Goal: Task Accomplishment & Management: Manage account settings

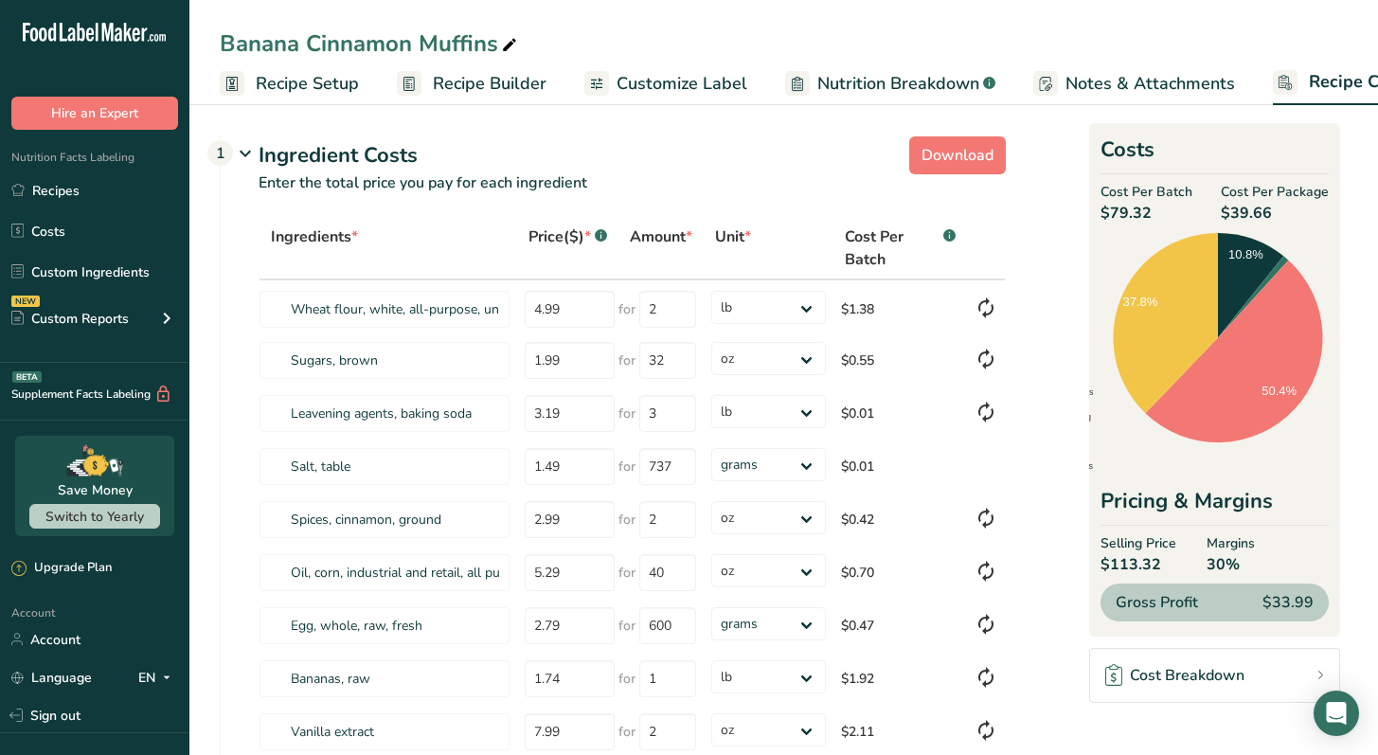
select select "12"
select select "5"
select select "12"
select select "5"
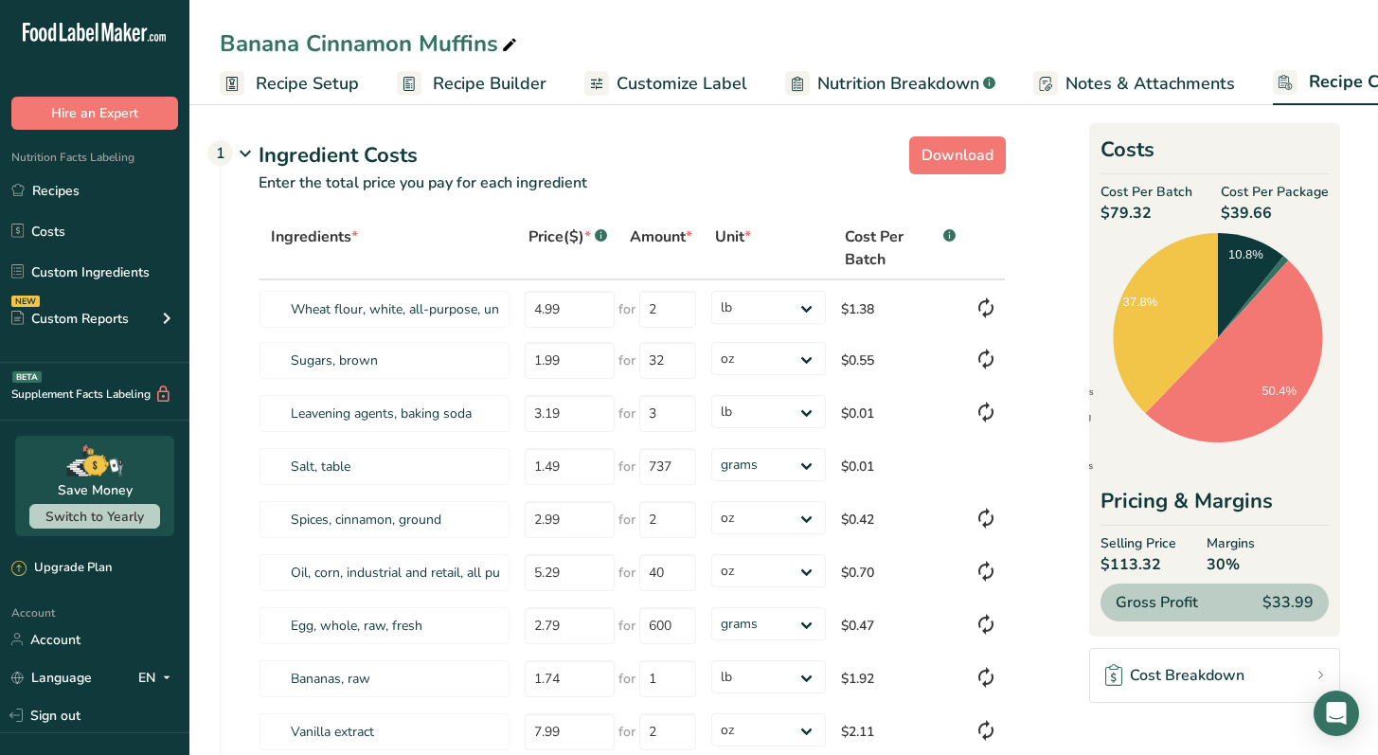
select select "12"
select select "5"
select select "12"
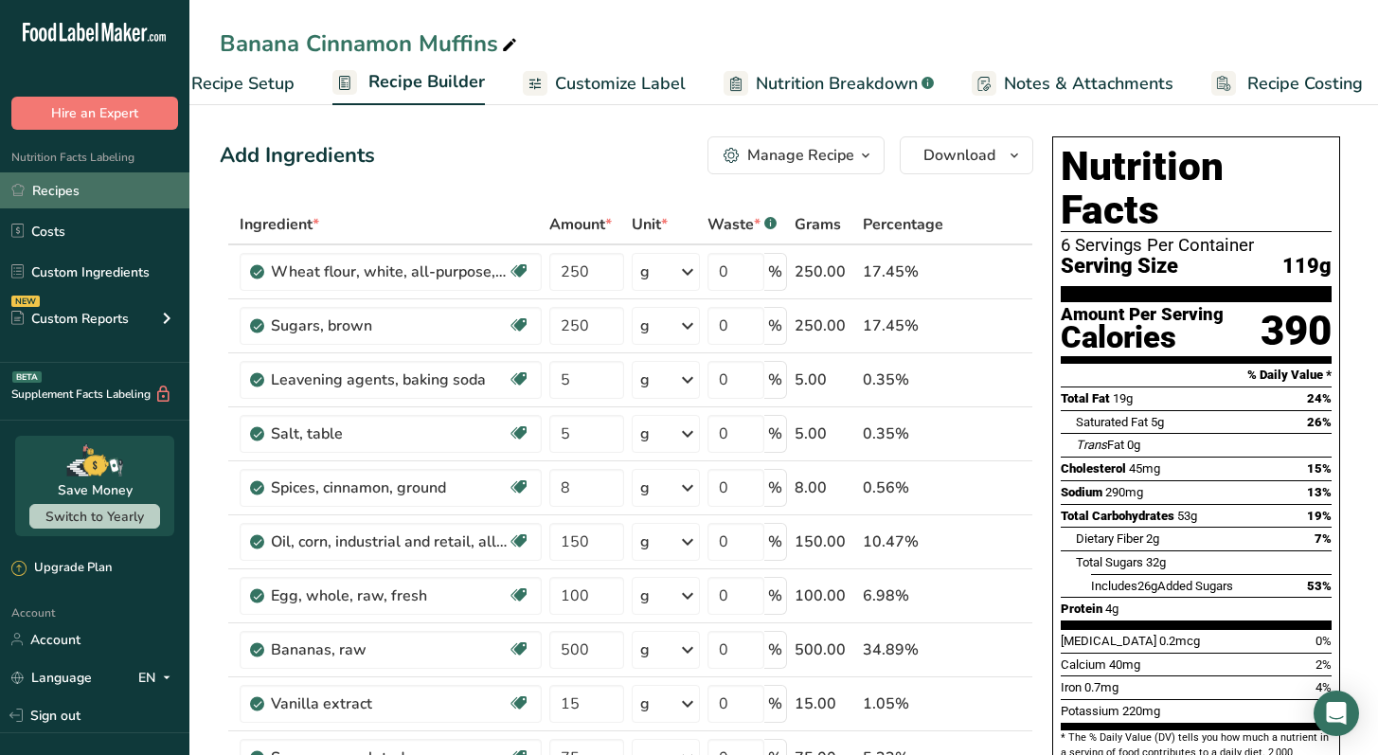
click at [29, 185] on link "Recipes" at bounding box center [94, 190] width 189 height 36
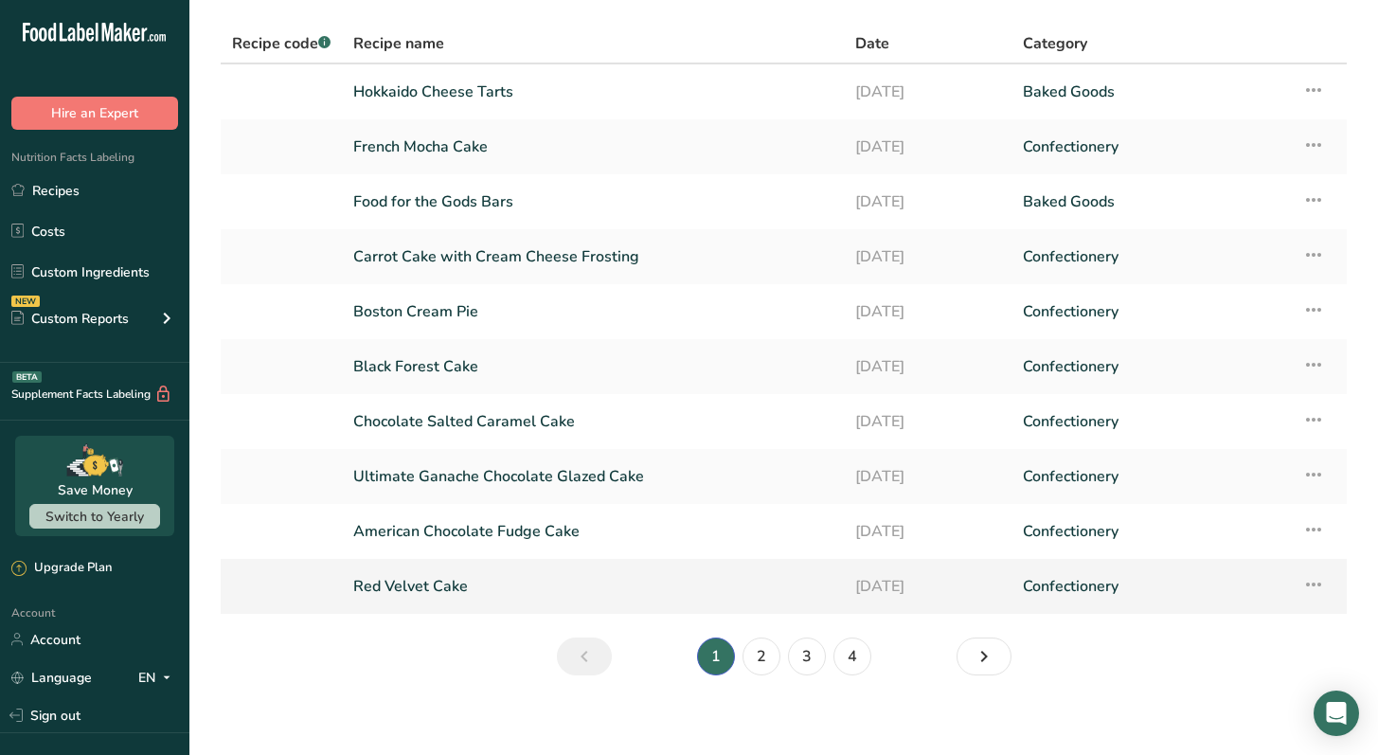
scroll to position [129, 0]
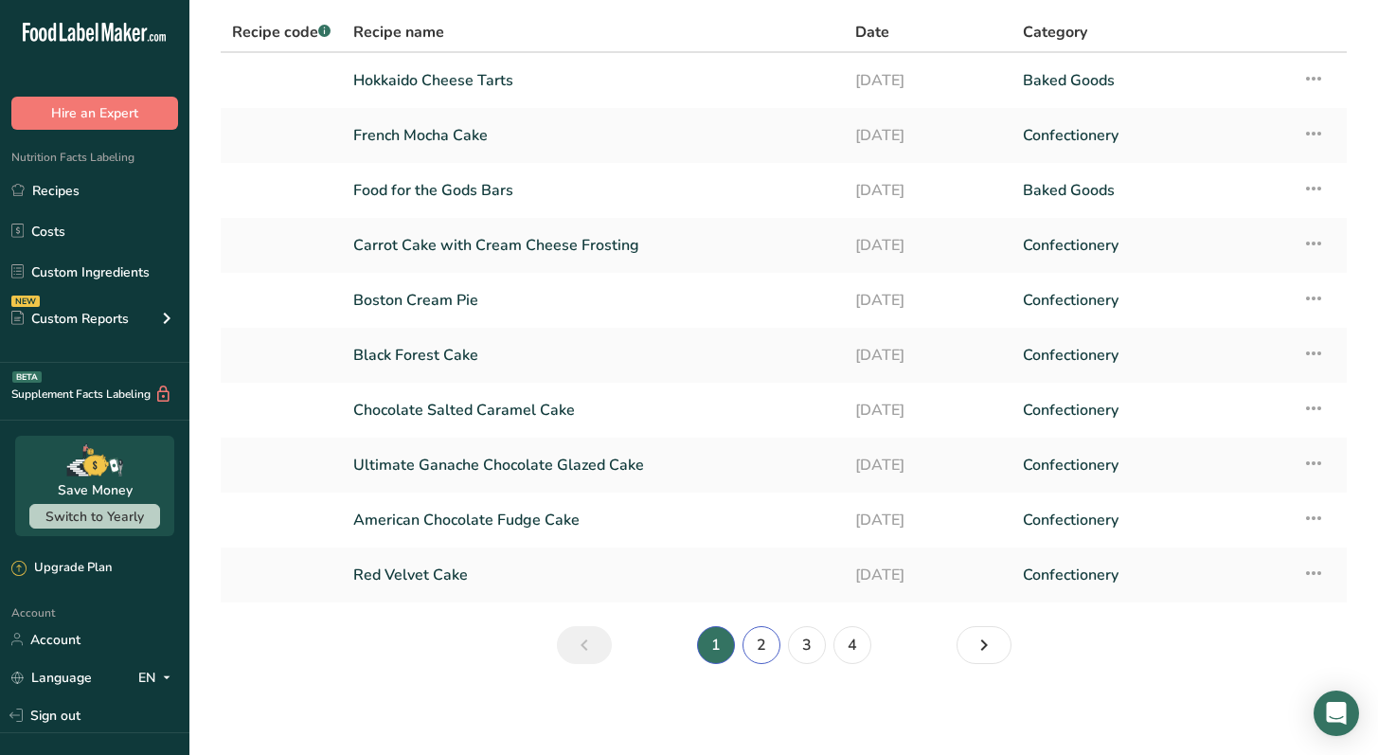
click at [760, 653] on link "2" at bounding box center [762, 645] width 38 height 38
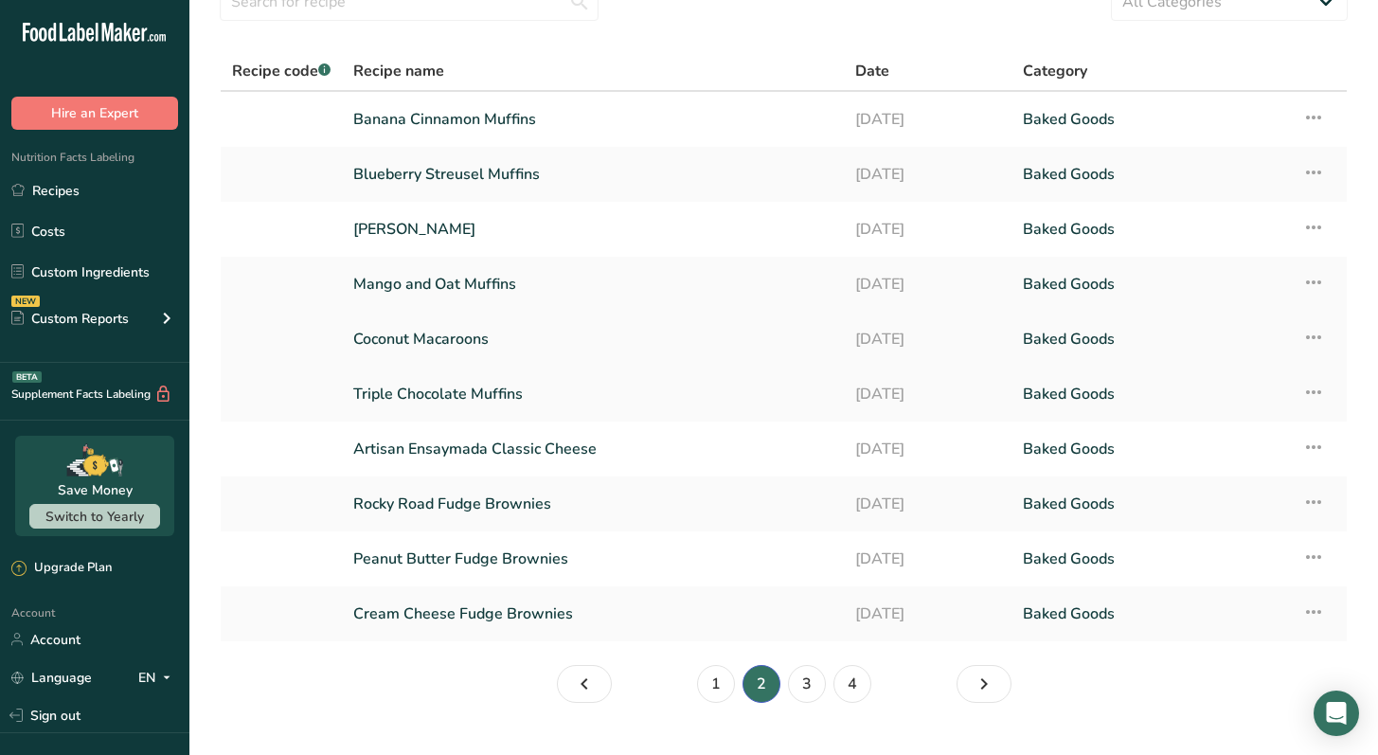
scroll to position [88, 0]
click at [483, 183] on link "Blueberry Streusel Muffins" at bounding box center [592, 176] width 479 height 40
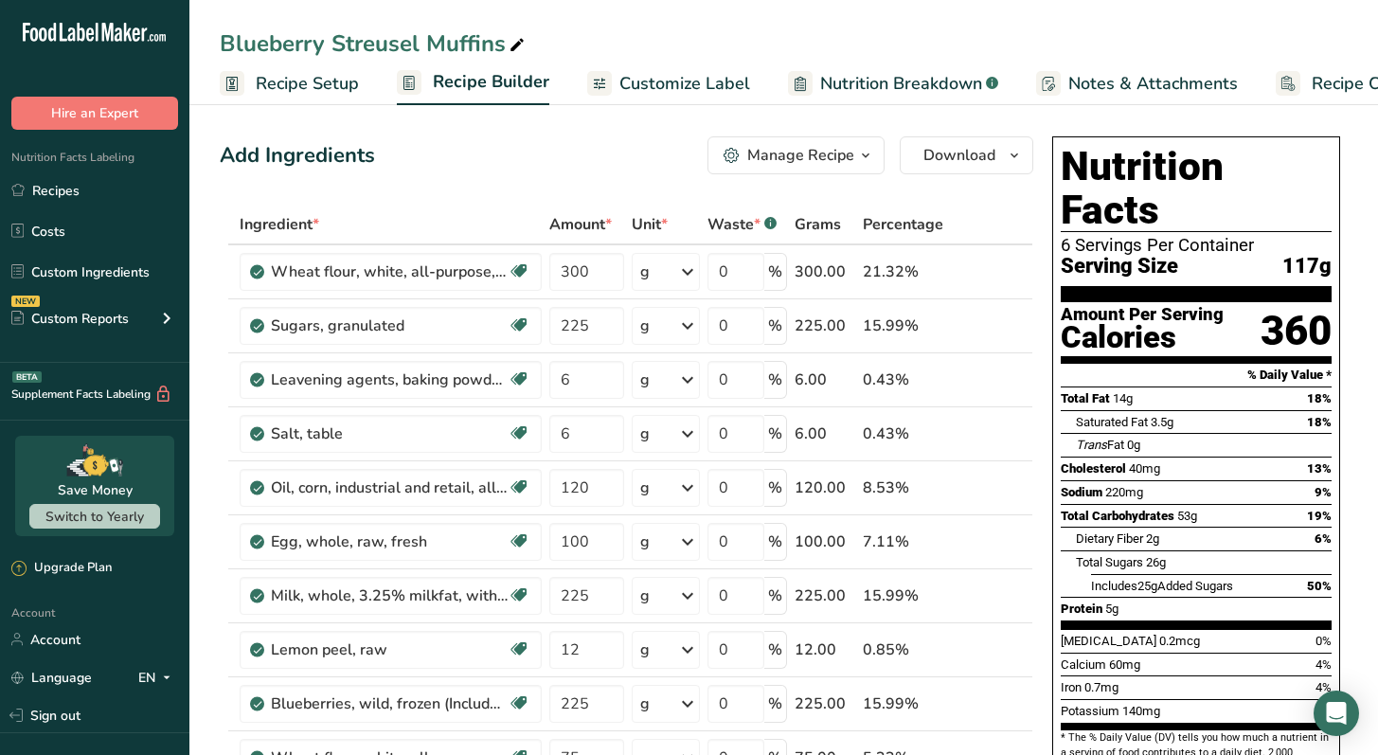
click at [1360, 87] on span "Recipe Costing" at bounding box center [1370, 84] width 116 height 26
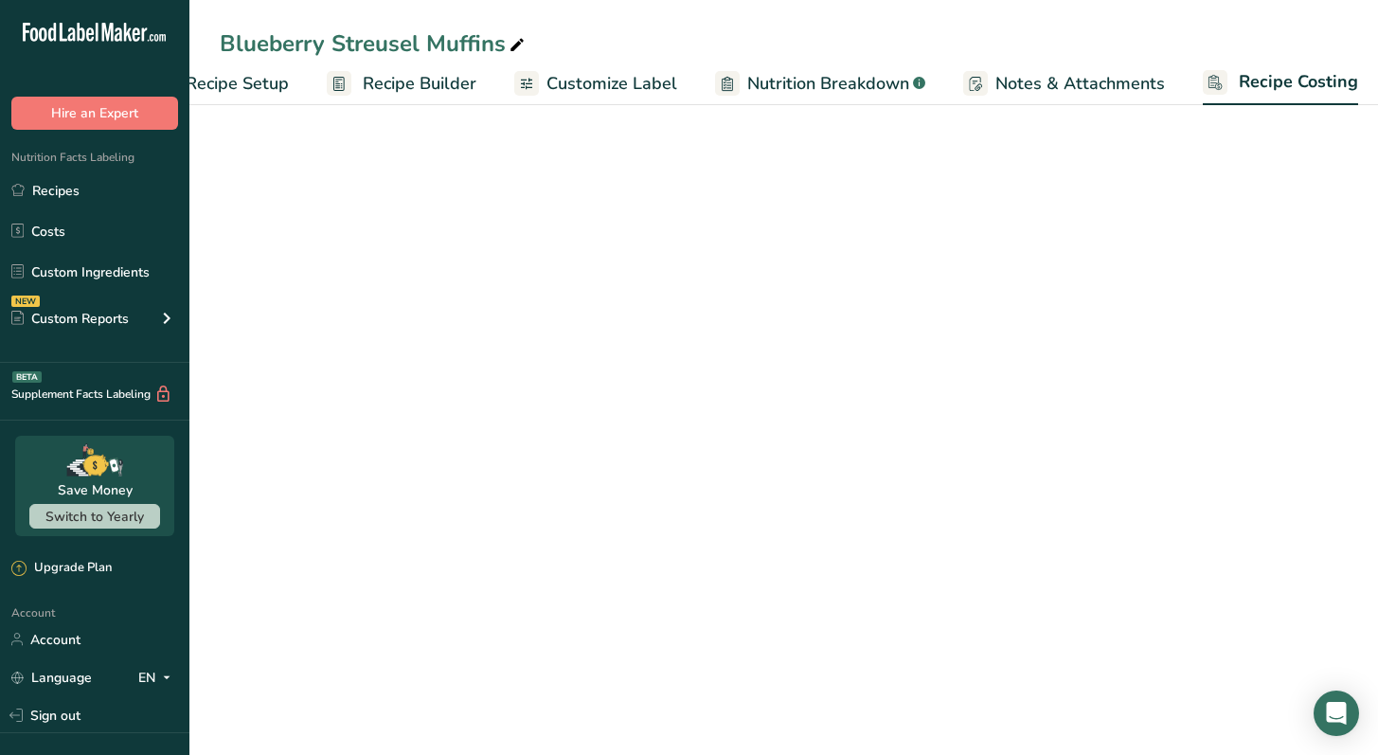
scroll to position [0, 79]
select select "12"
select select "5"
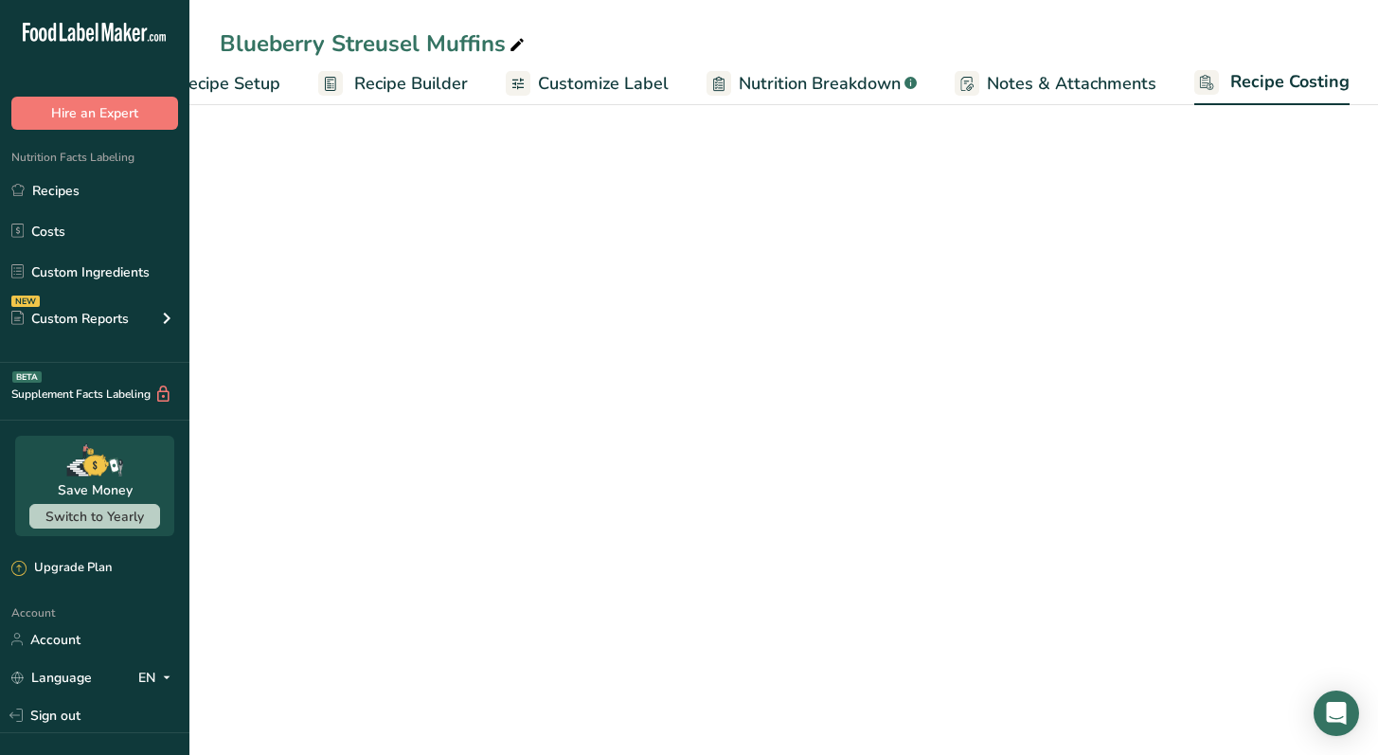
select select "12"
select select "5"
select select "12"
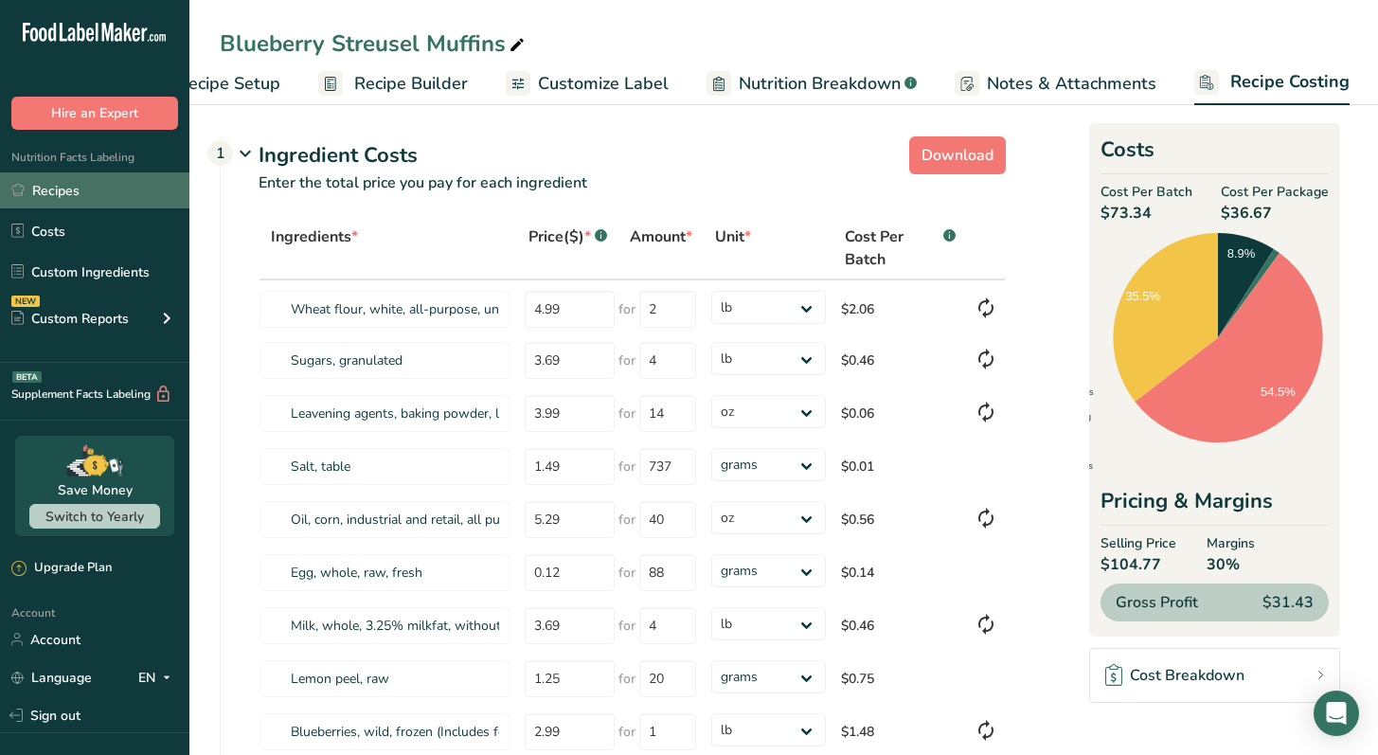
click at [106, 205] on link "Recipes" at bounding box center [94, 190] width 189 height 36
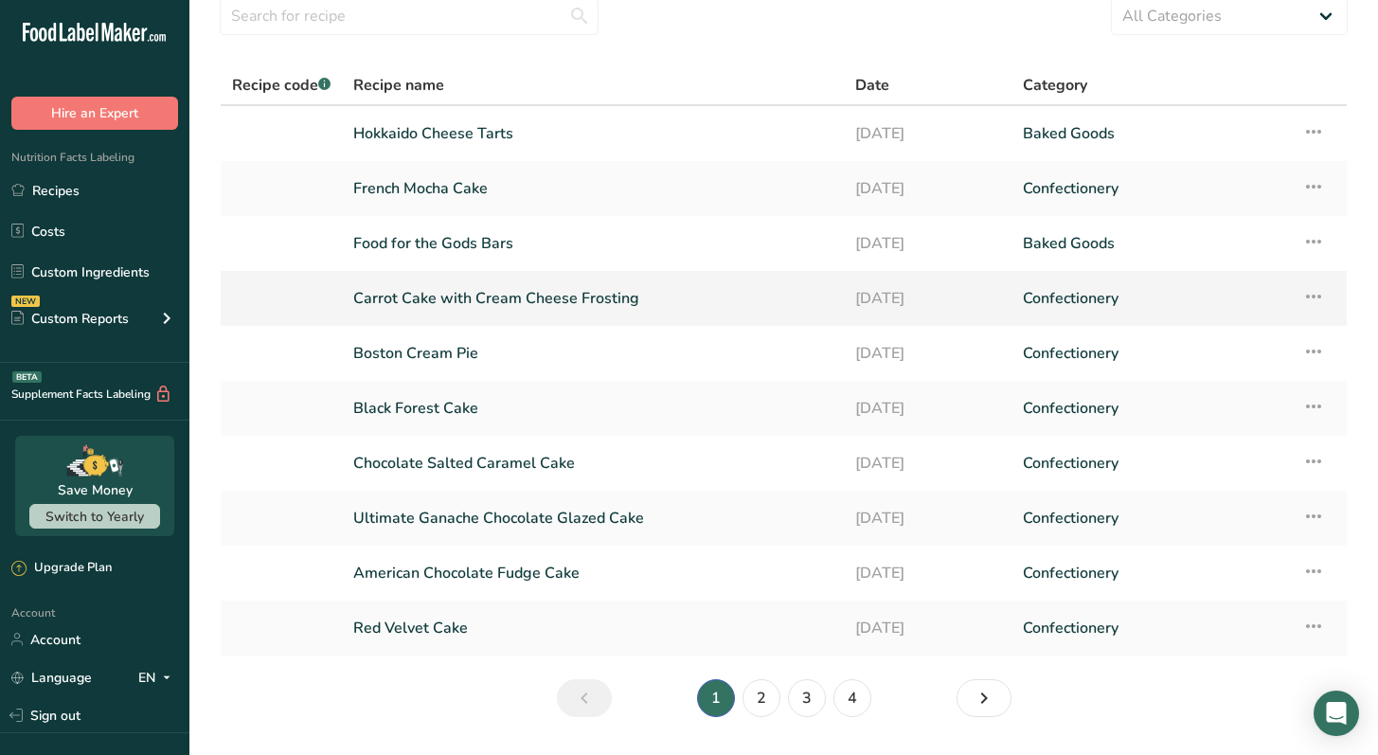
scroll to position [129, 0]
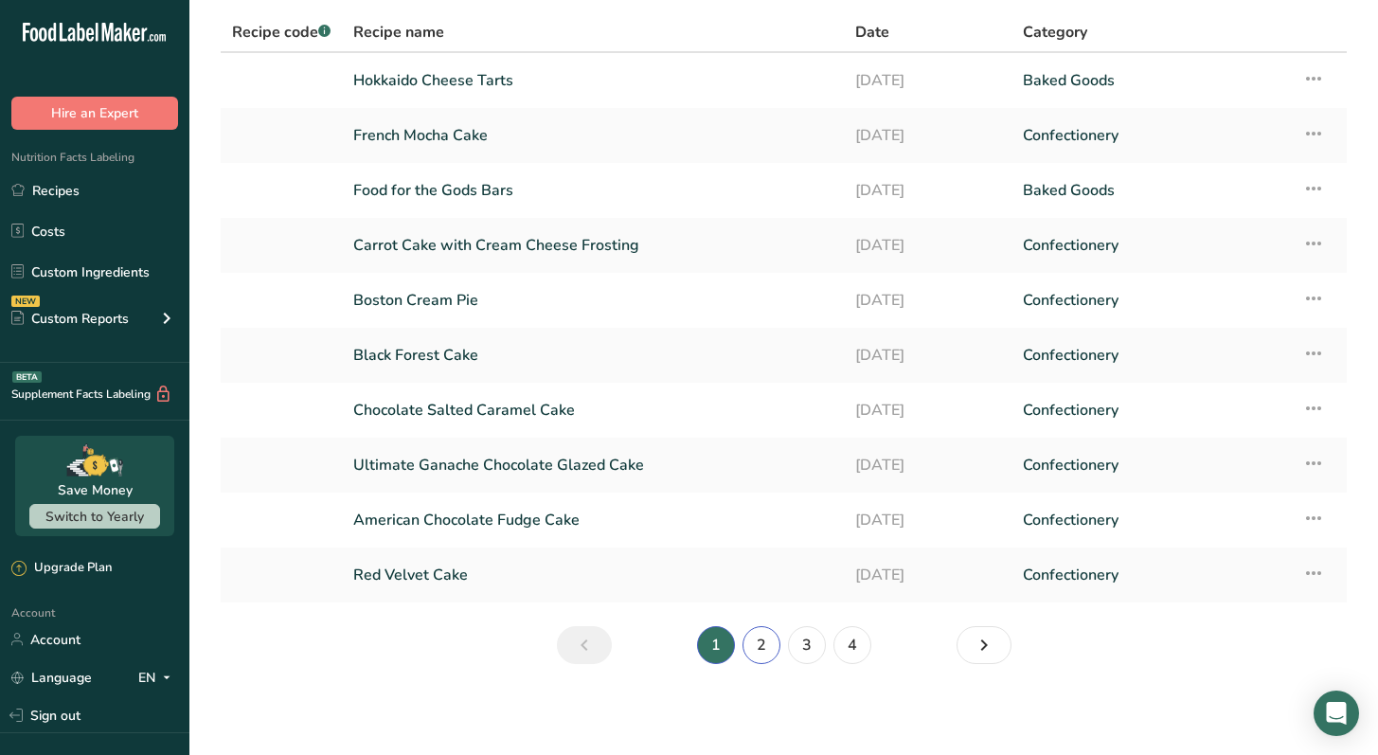
click at [762, 648] on link "2" at bounding box center [762, 645] width 38 height 38
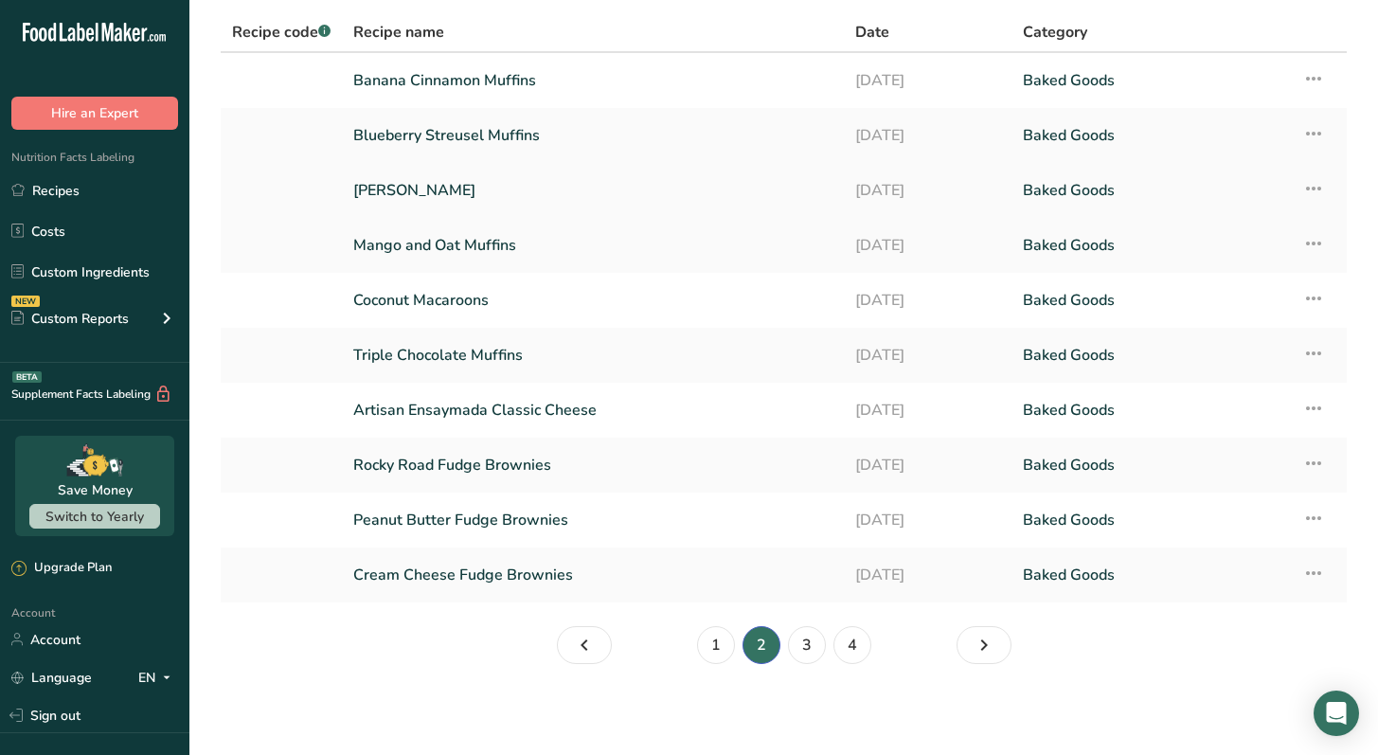
click at [506, 200] on link "[PERSON_NAME]" at bounding box center [592, 190] width 479 height 40
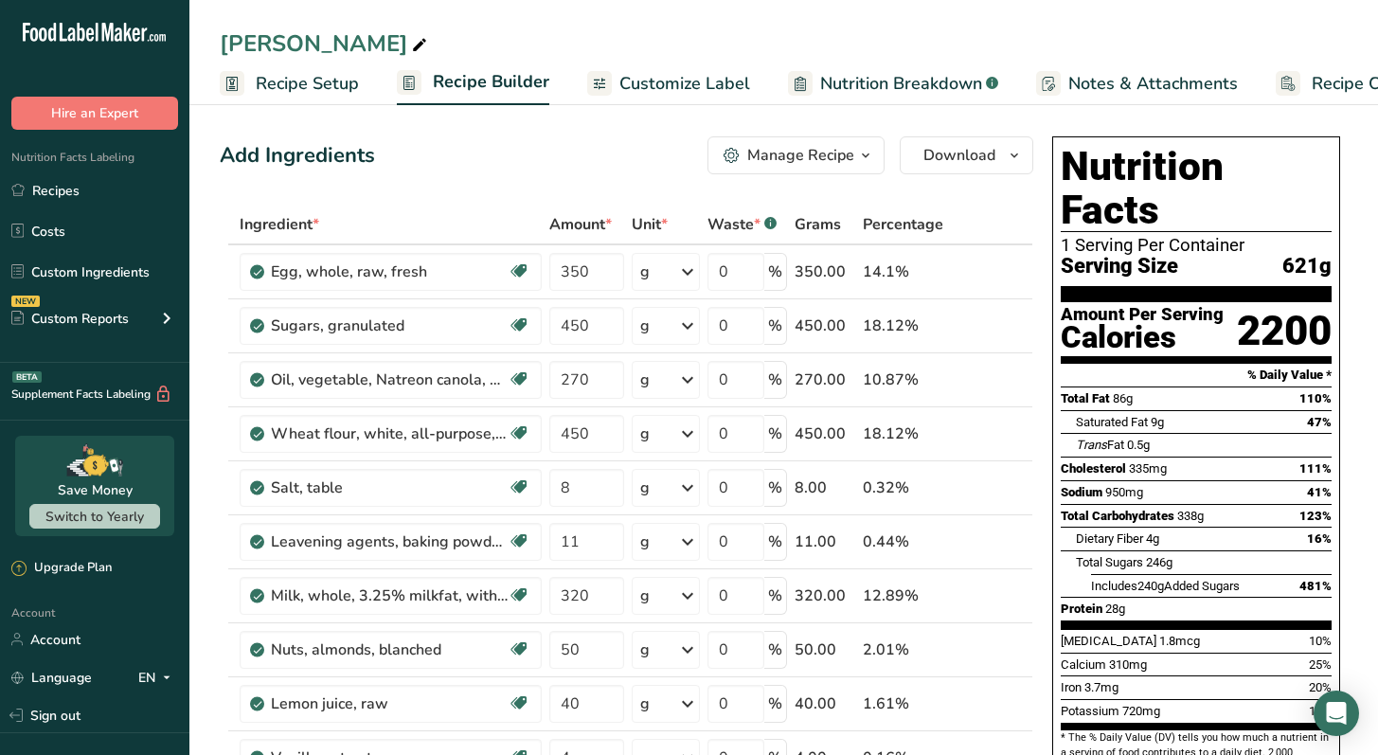
click at [1359, 93] on span "Recipe Costing" at bounding box center [1370, 84] width 116 height 26
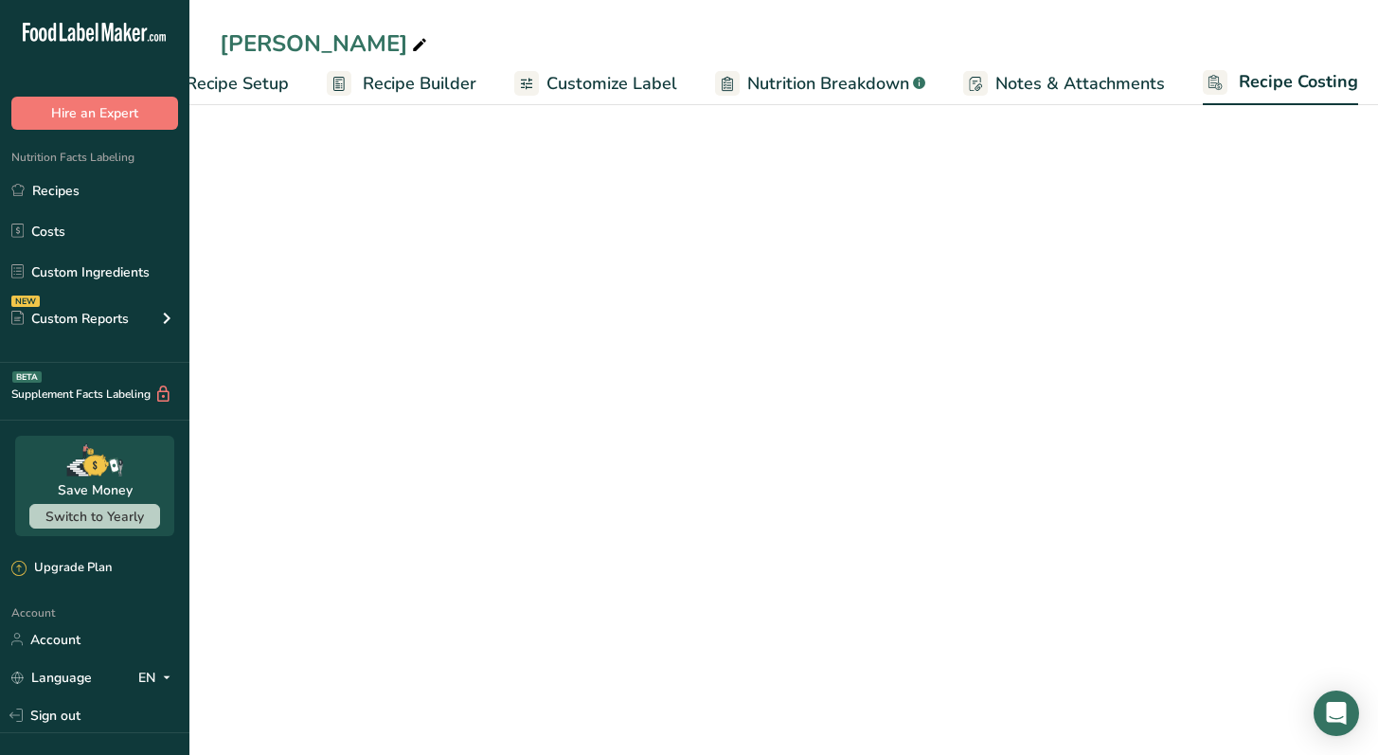
scroll to position [0, 79]
select select "12"
select select "5"
select select "12"
select select "5"
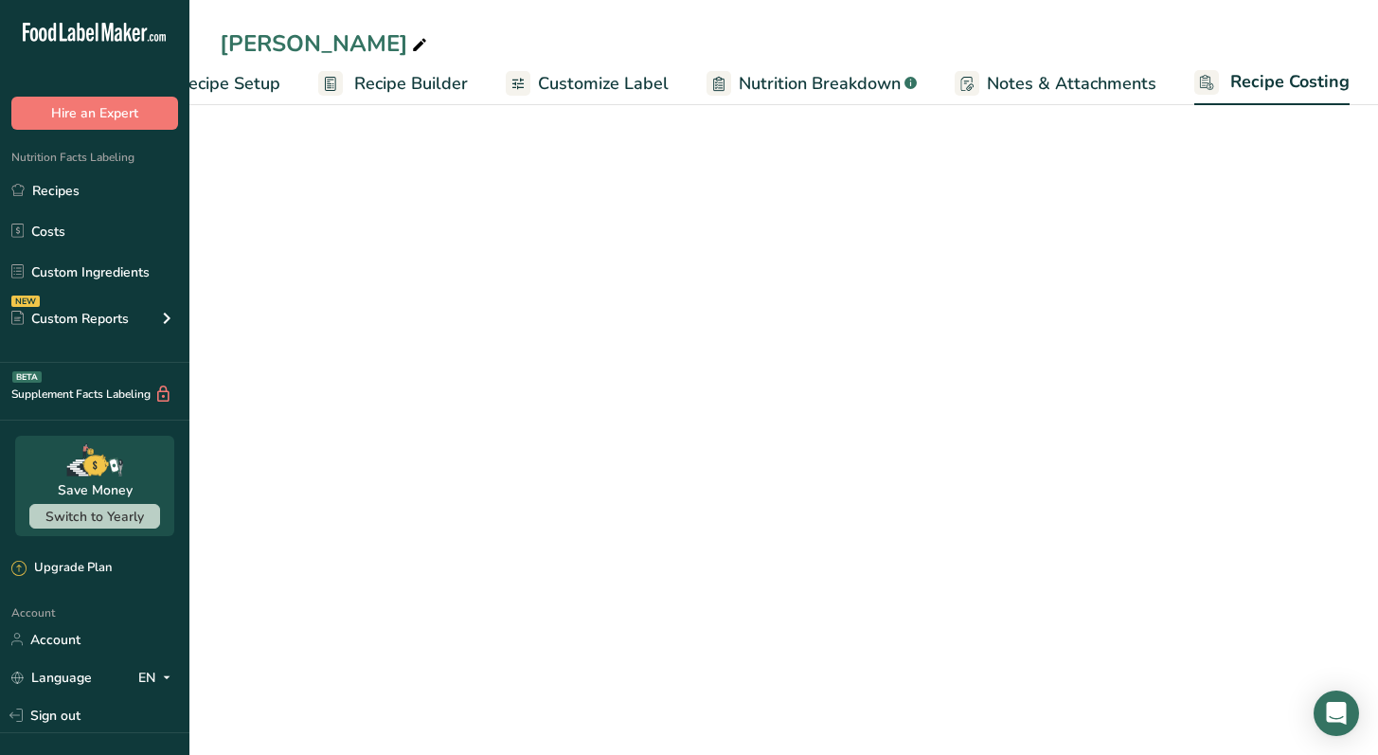
select select "12"
select select "5"
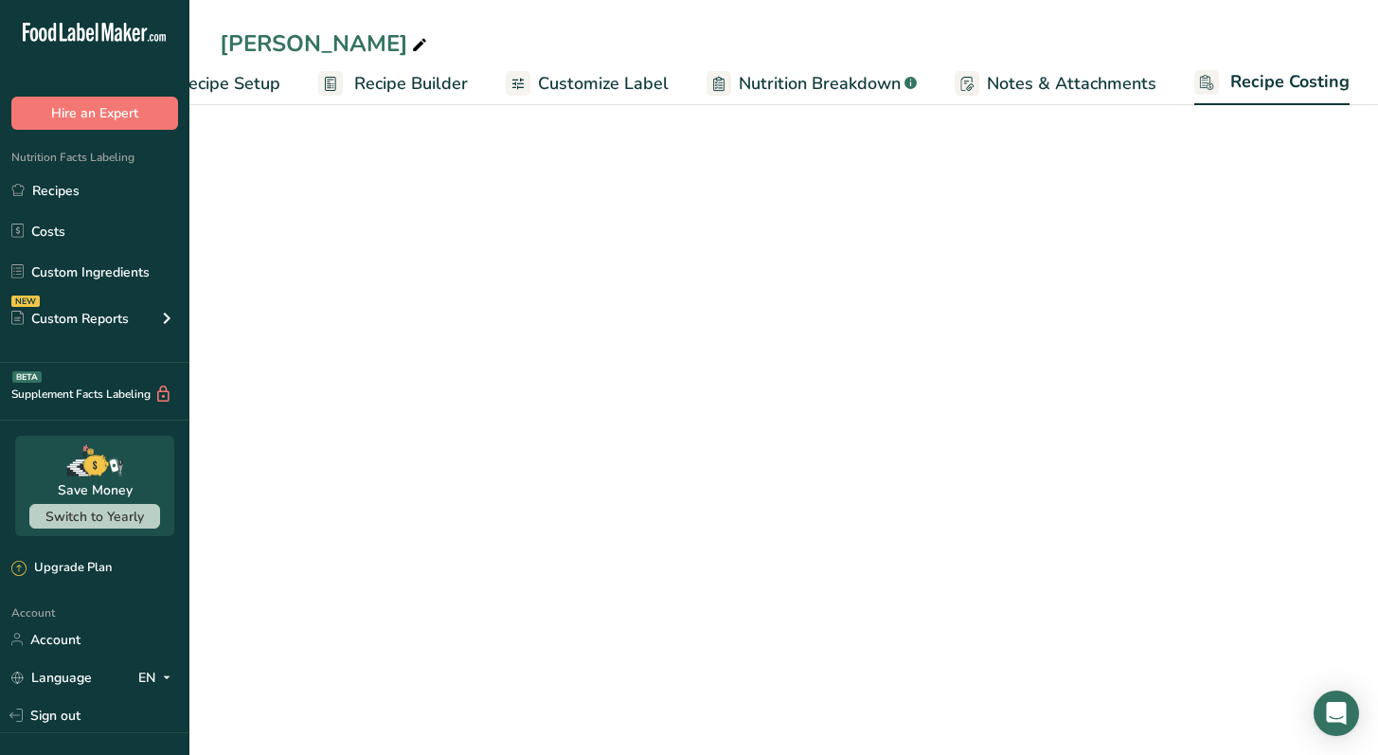
select select "12"
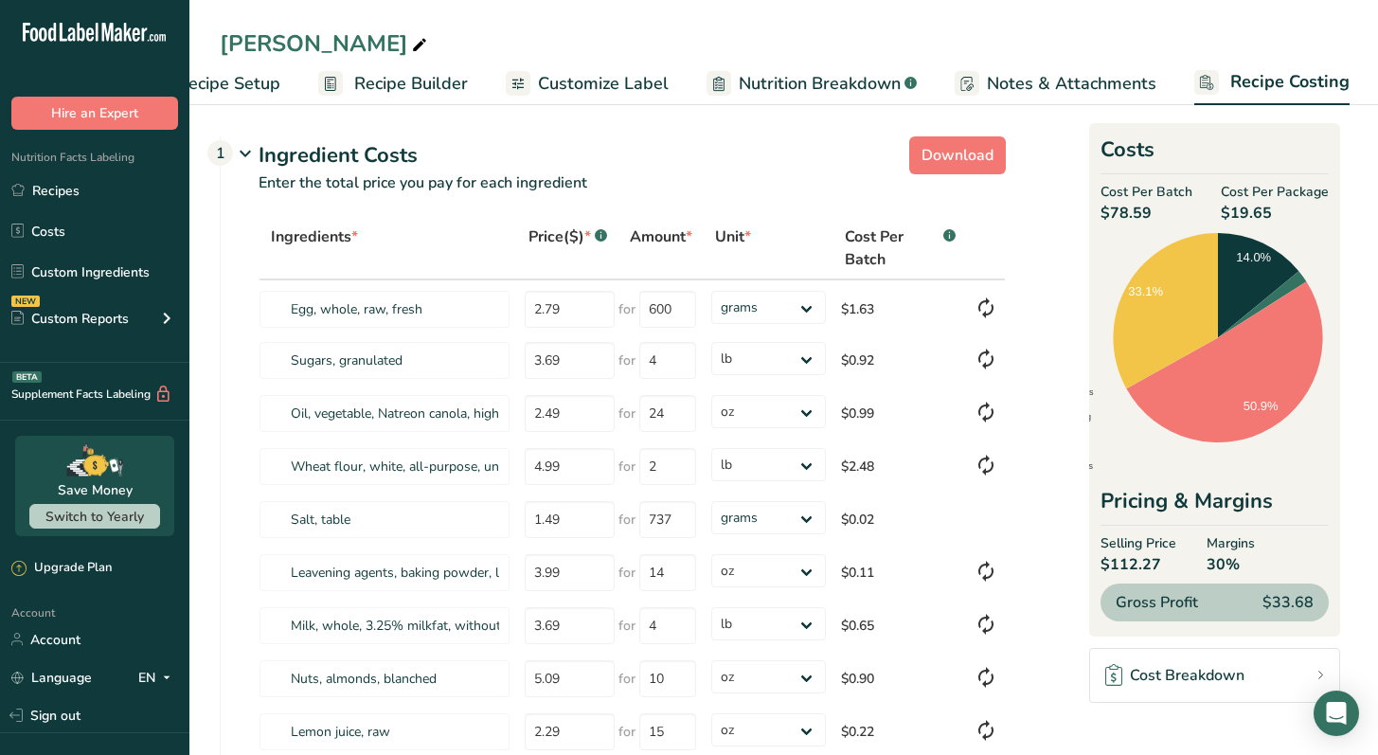
click at [261, 91] on span "Recipe Setup" at bounding box center [228, 84] width 103 height 26
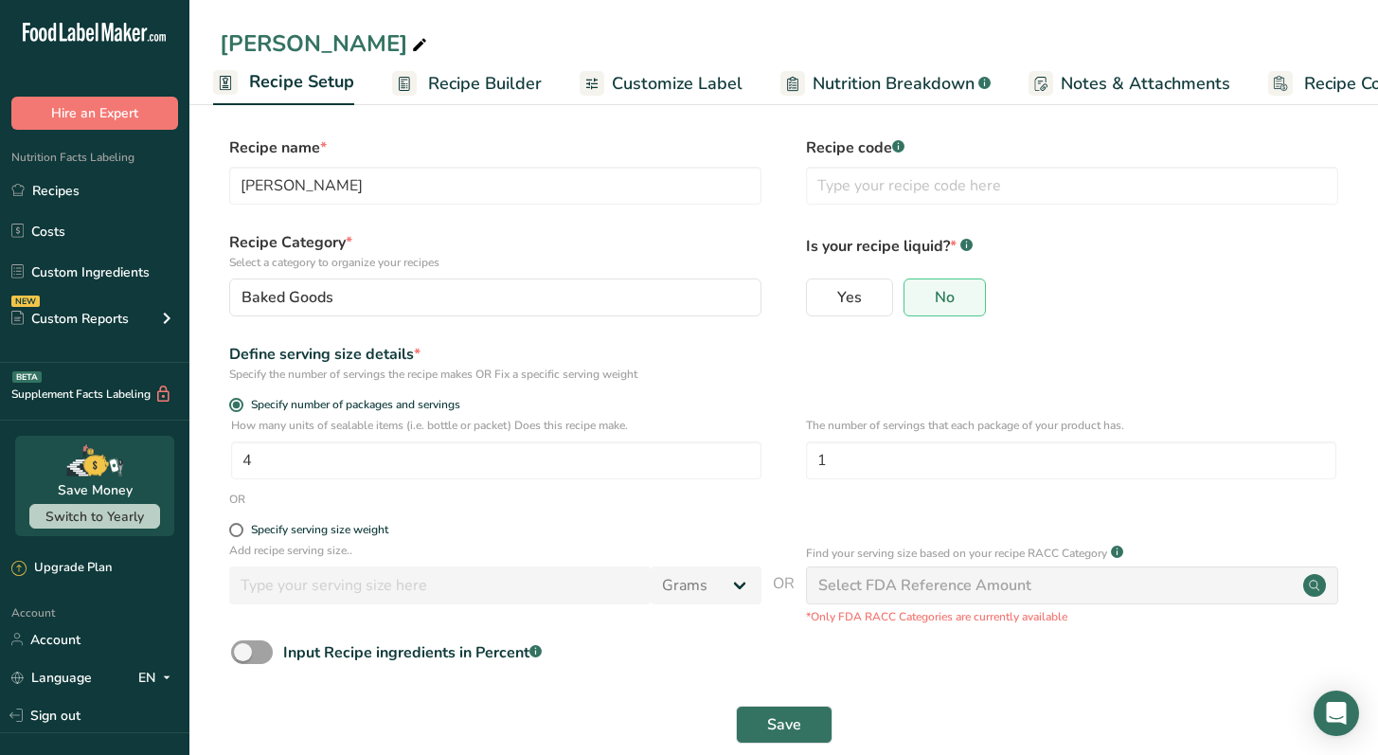
scroll to position [0, 7]
click at [1345, 81] on span "Recipe Costing" at bounding box center [1362, 84] width 116 height 26
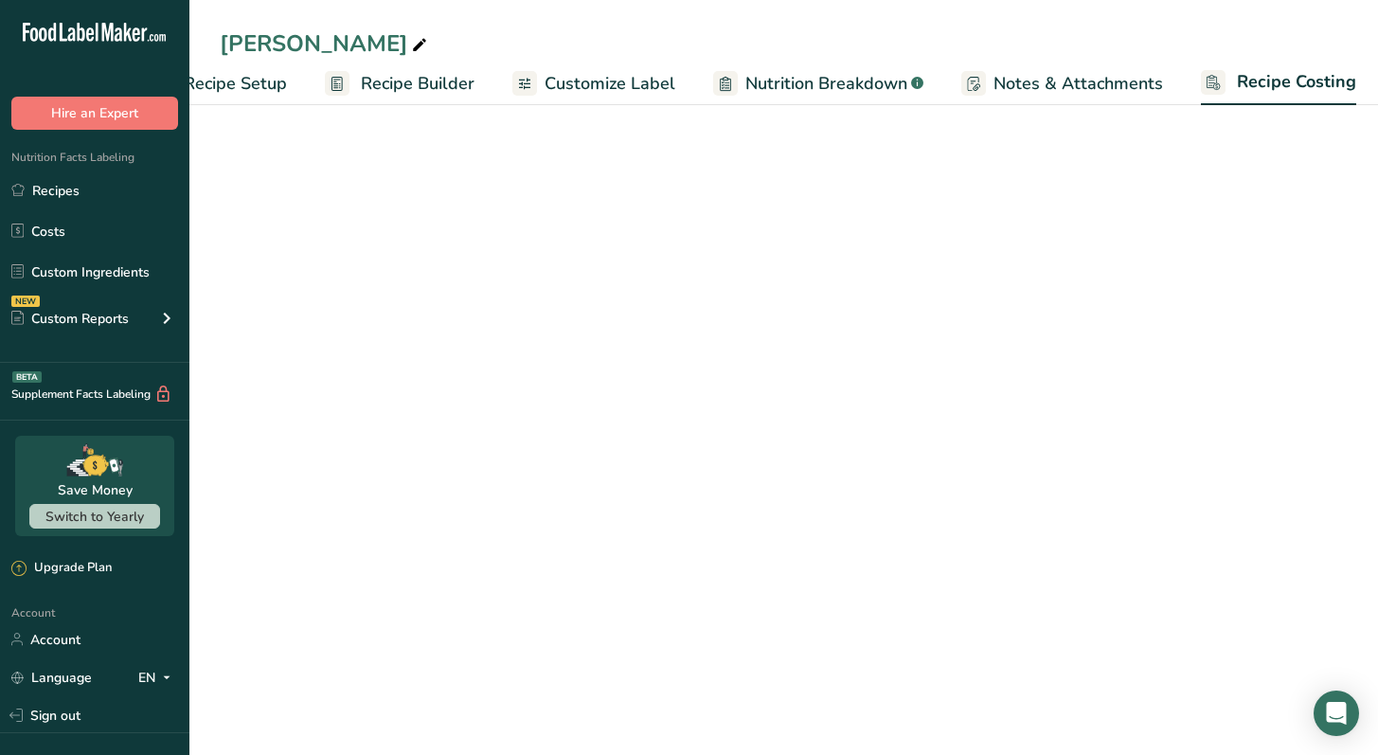
select select "12"
select select "5"
select select "12"
select select "5"
select select "12"
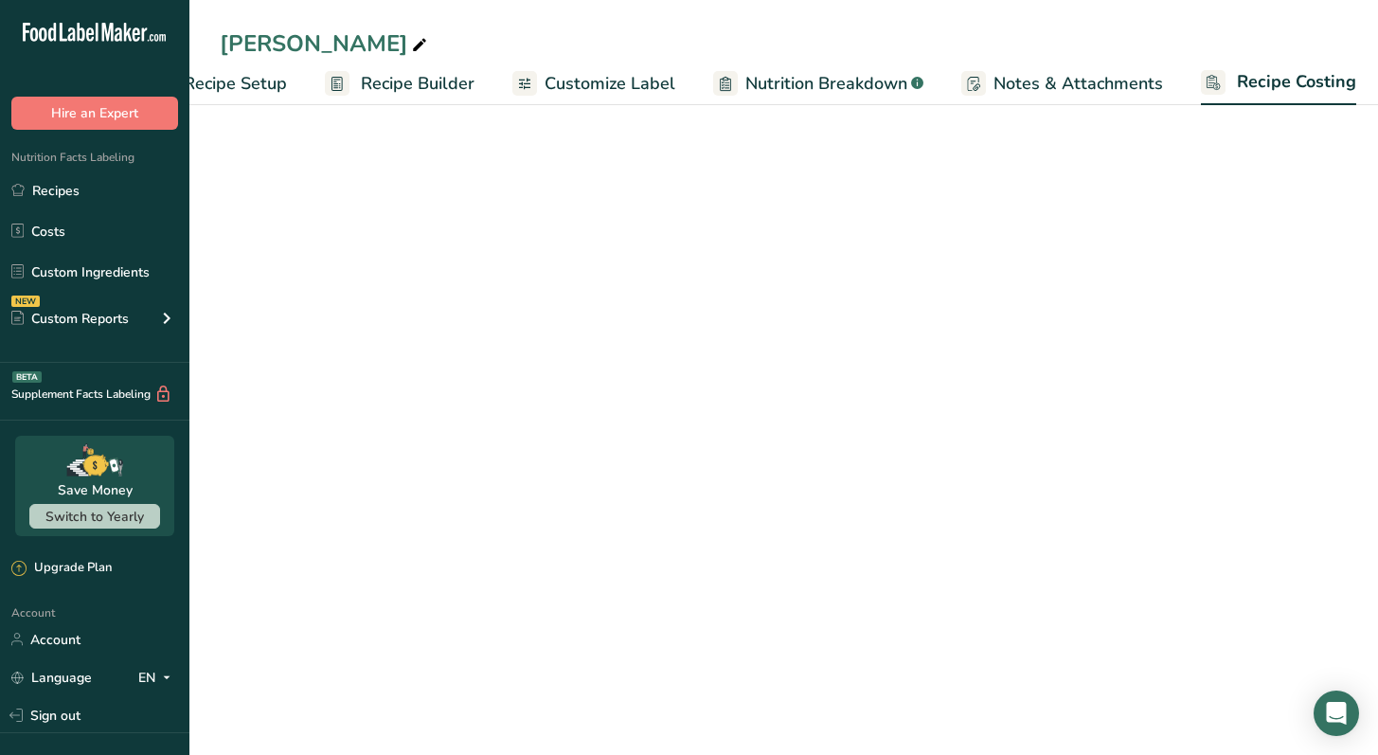
select select "5"
select select "12"
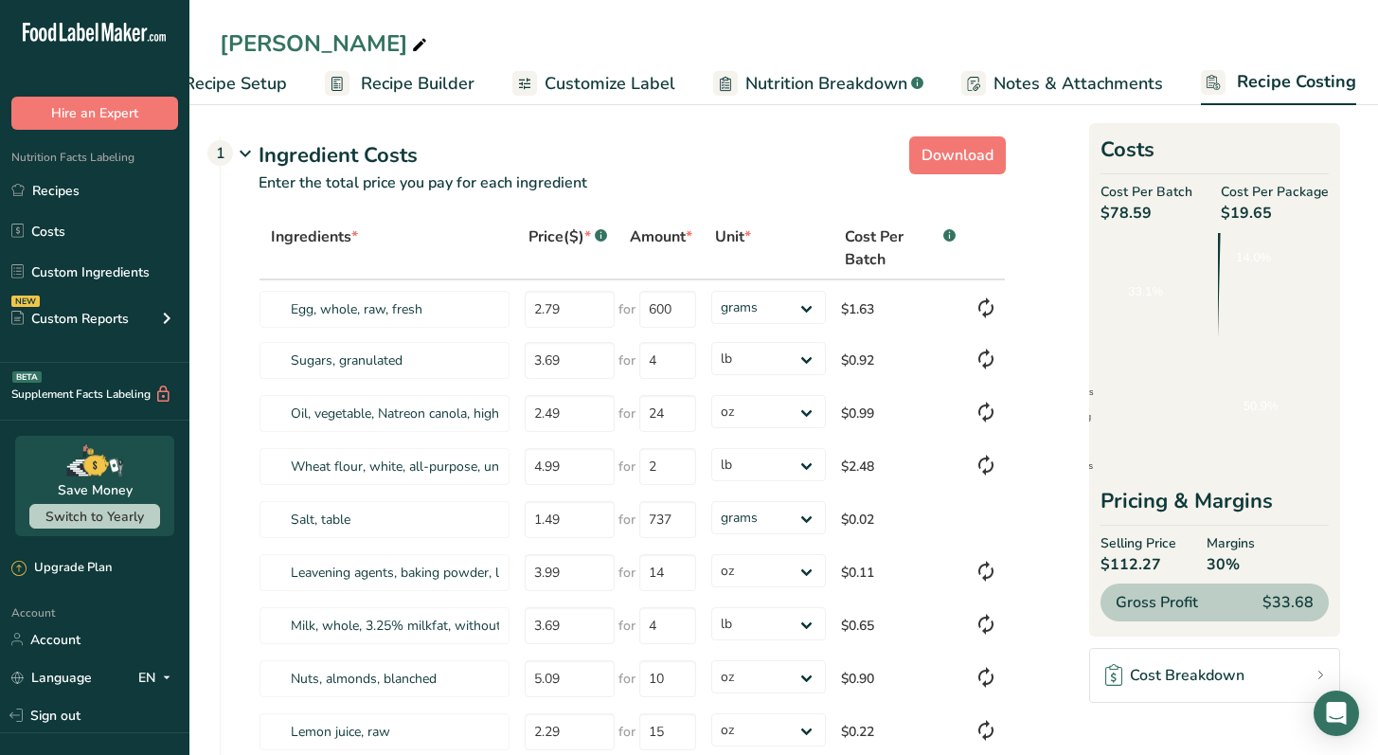
scroll to position [0, 79]
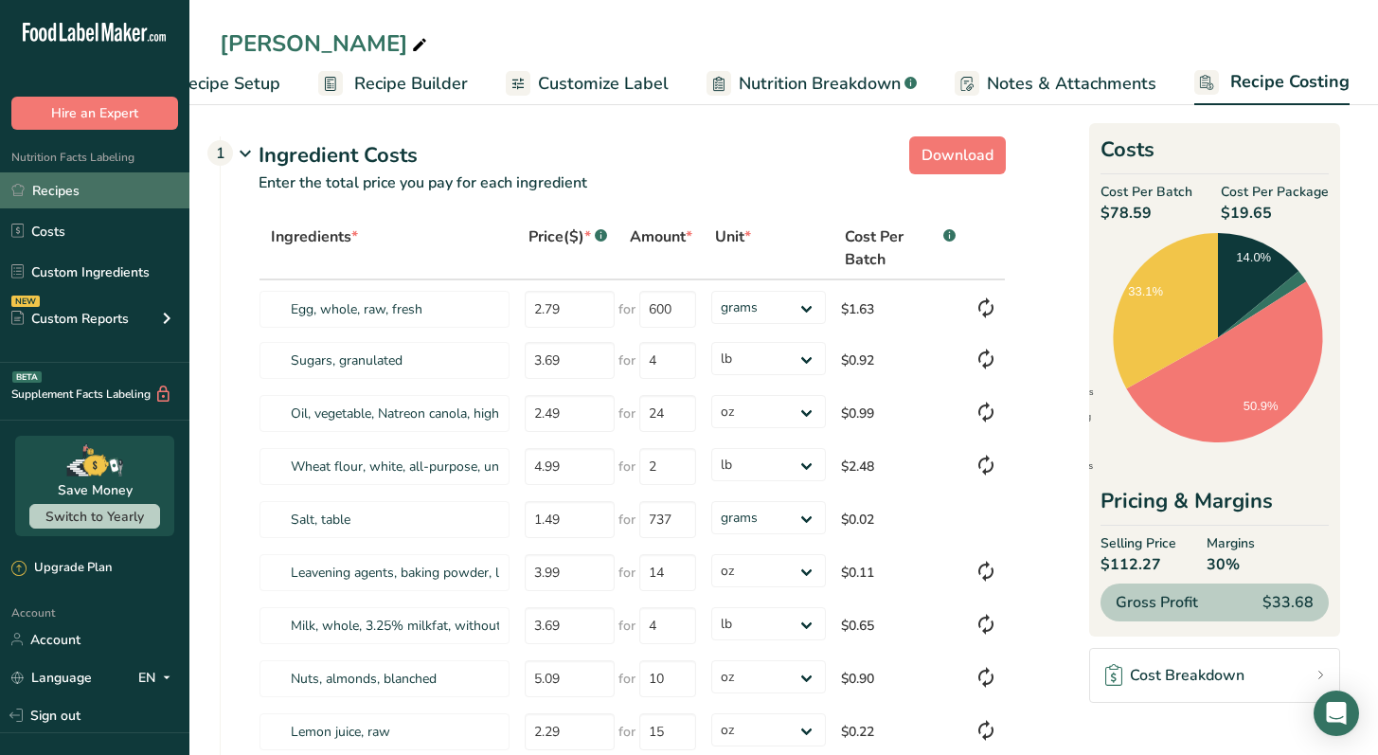
click at [63, 188] on link "Recipes" at bounding box center [94, 190] width 189 height 36
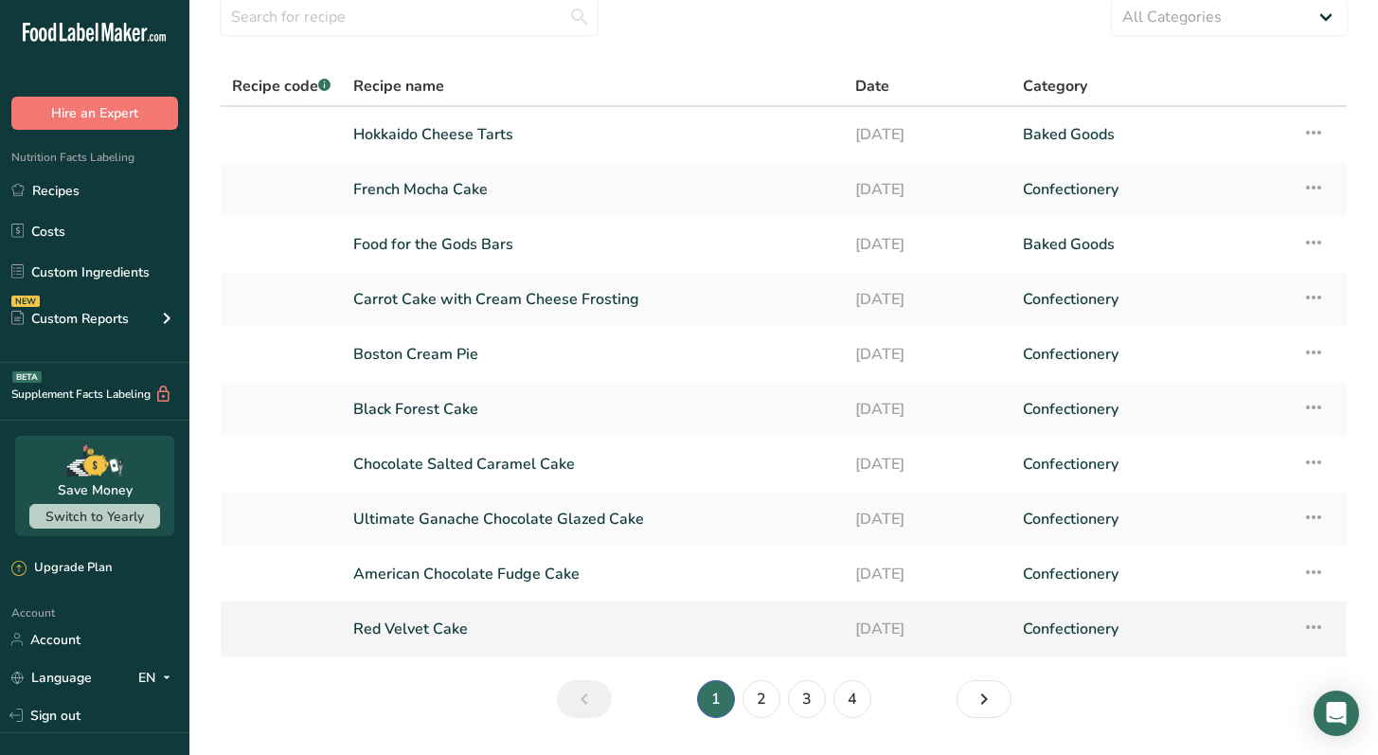
scroll to position [75, 0]
click at [767, 707] on link "2" at bounding box center [762, 699] width 38 height 38
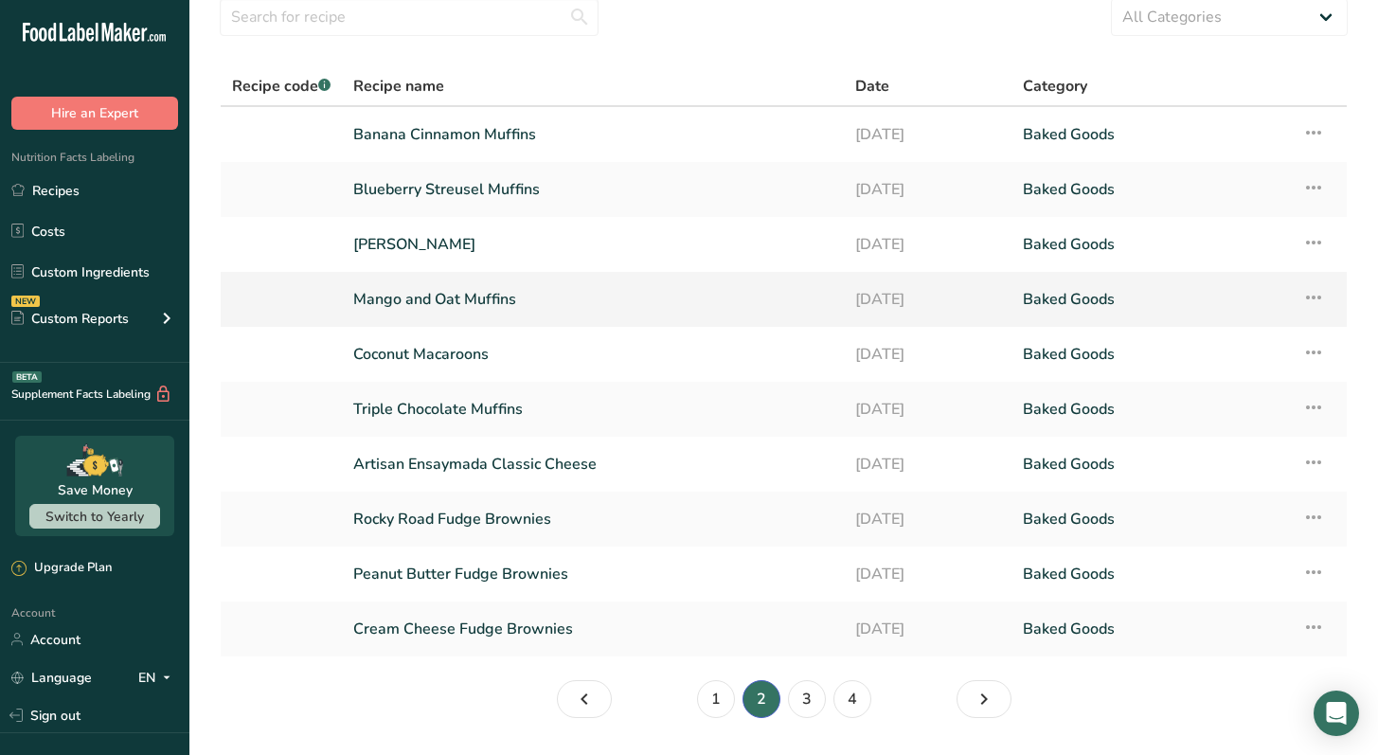
click at [597, 309] on link "Mango and Oat Muffins" at bounding box center [592, 299] width 479 height 40
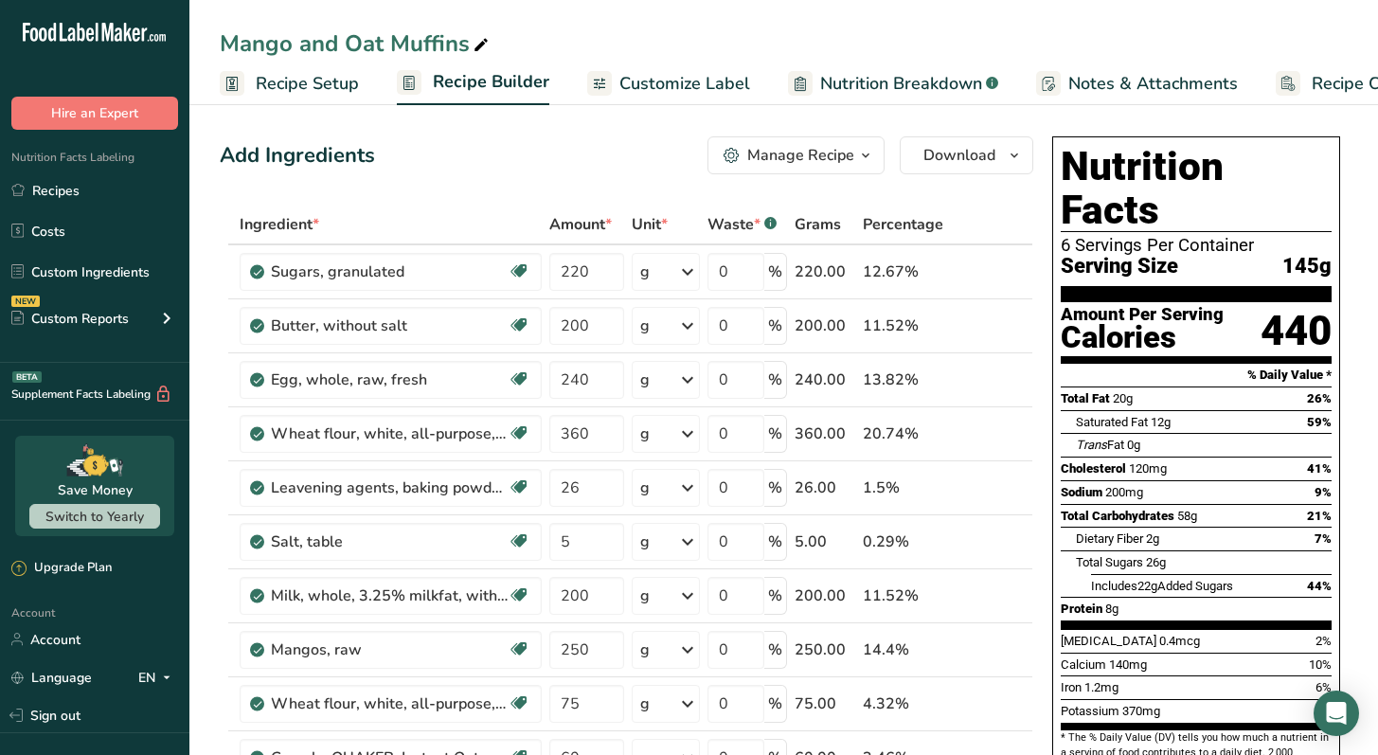
click at [1341, 84] on span "Recipe Costing" at bounding box center [1370, 84] width 116 height 26
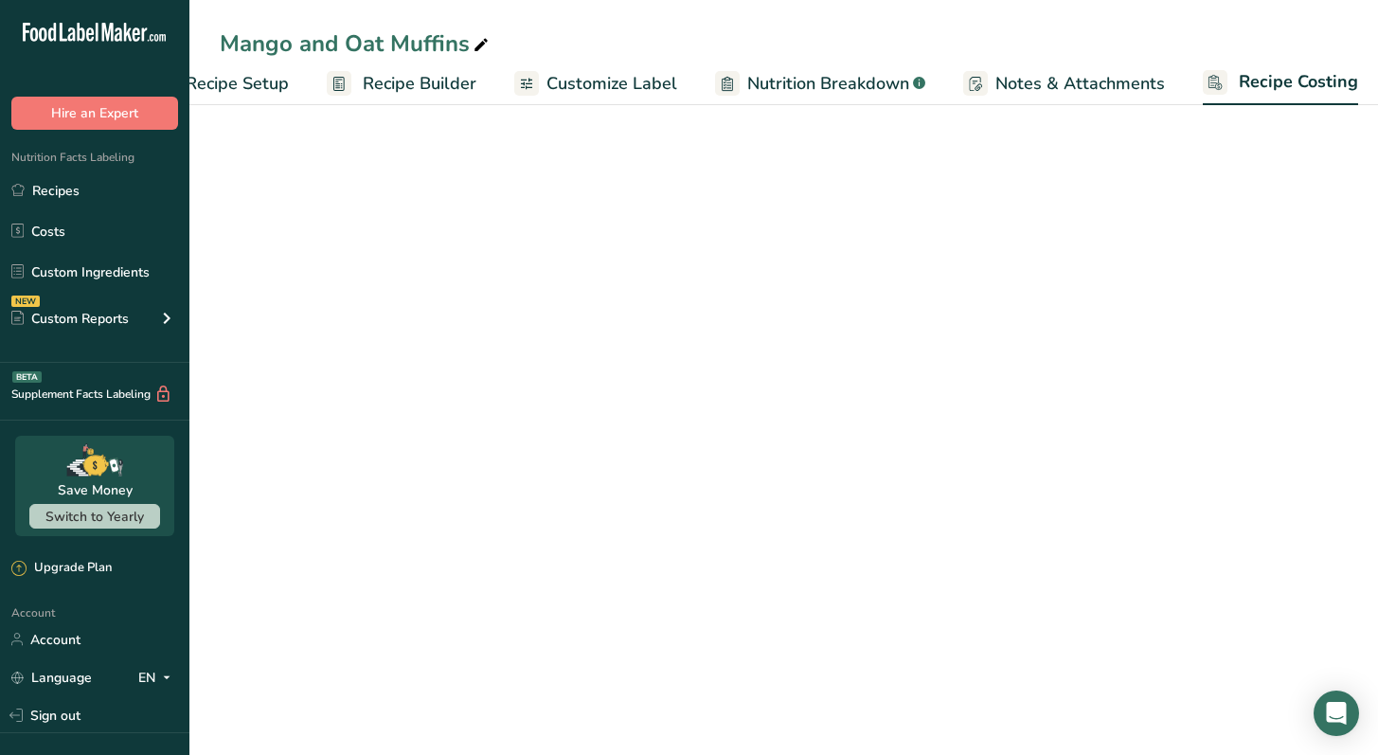
scroll to position [0, 78]
select select "12"
select select "5"
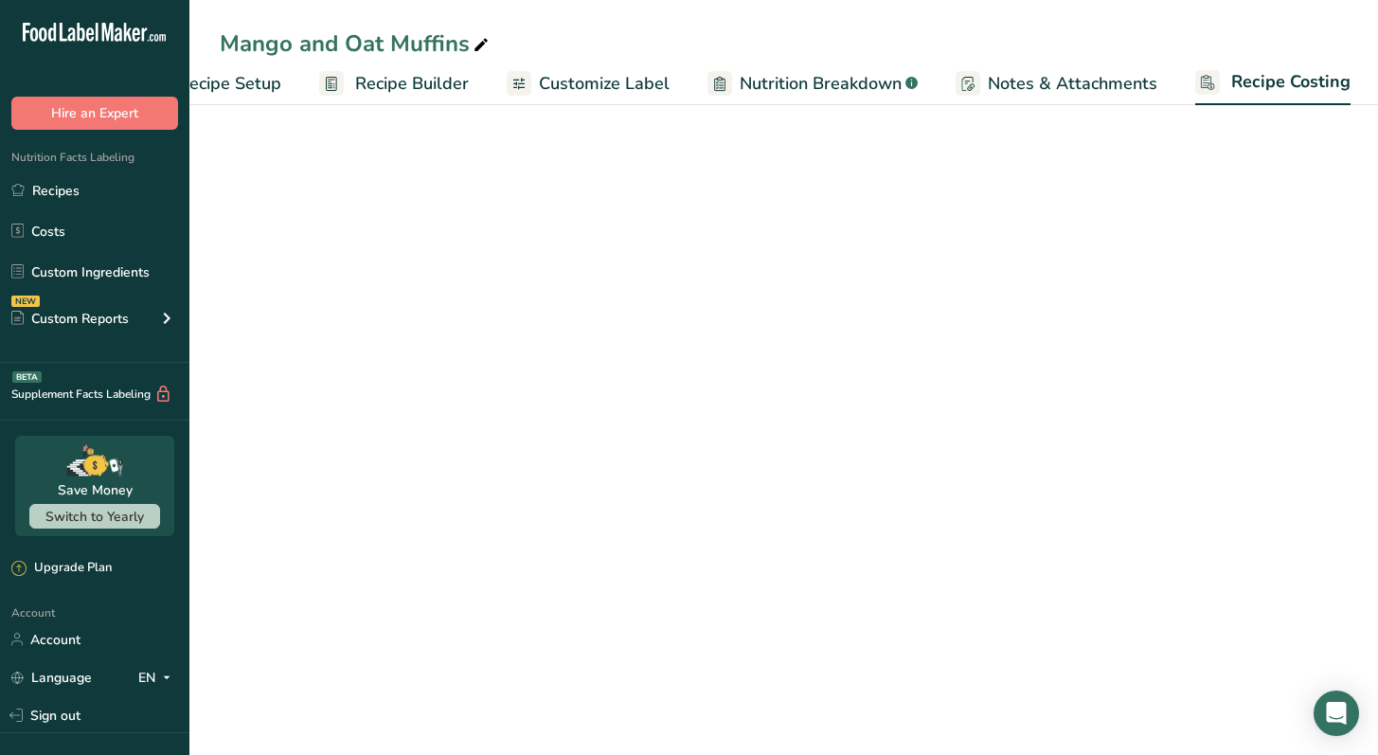
select select "12"
select select "5"
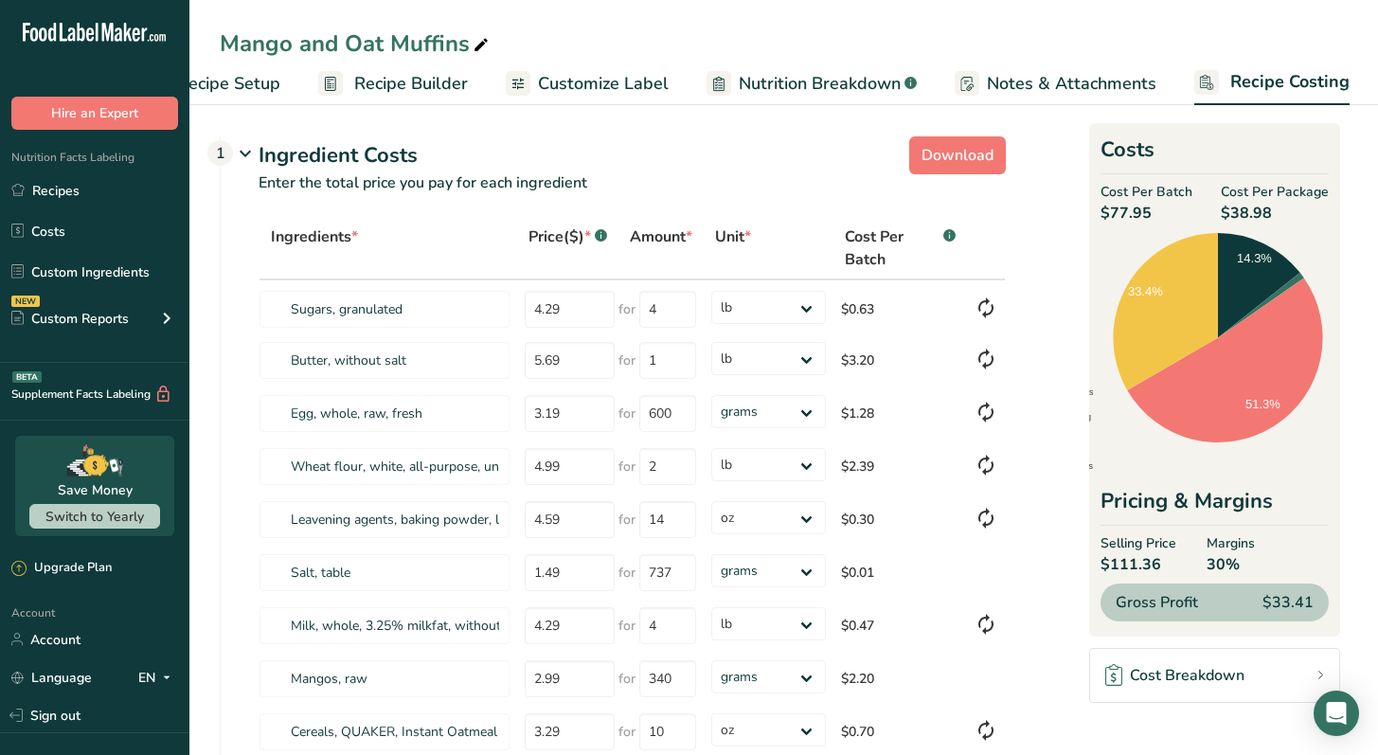
click at [263, 89] on span "Recipe Setup" at bounding box center [228, 84] width 103 height 26
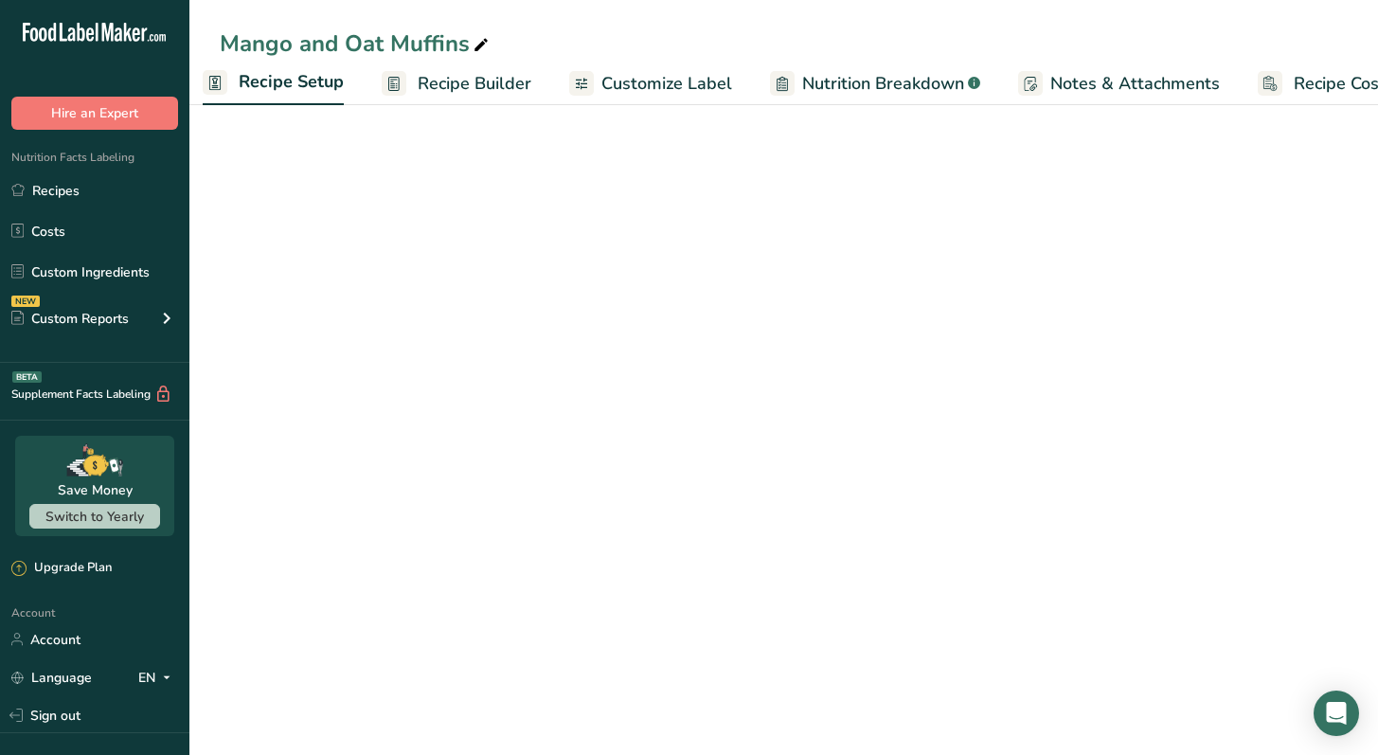
scroll to position [0, 7]
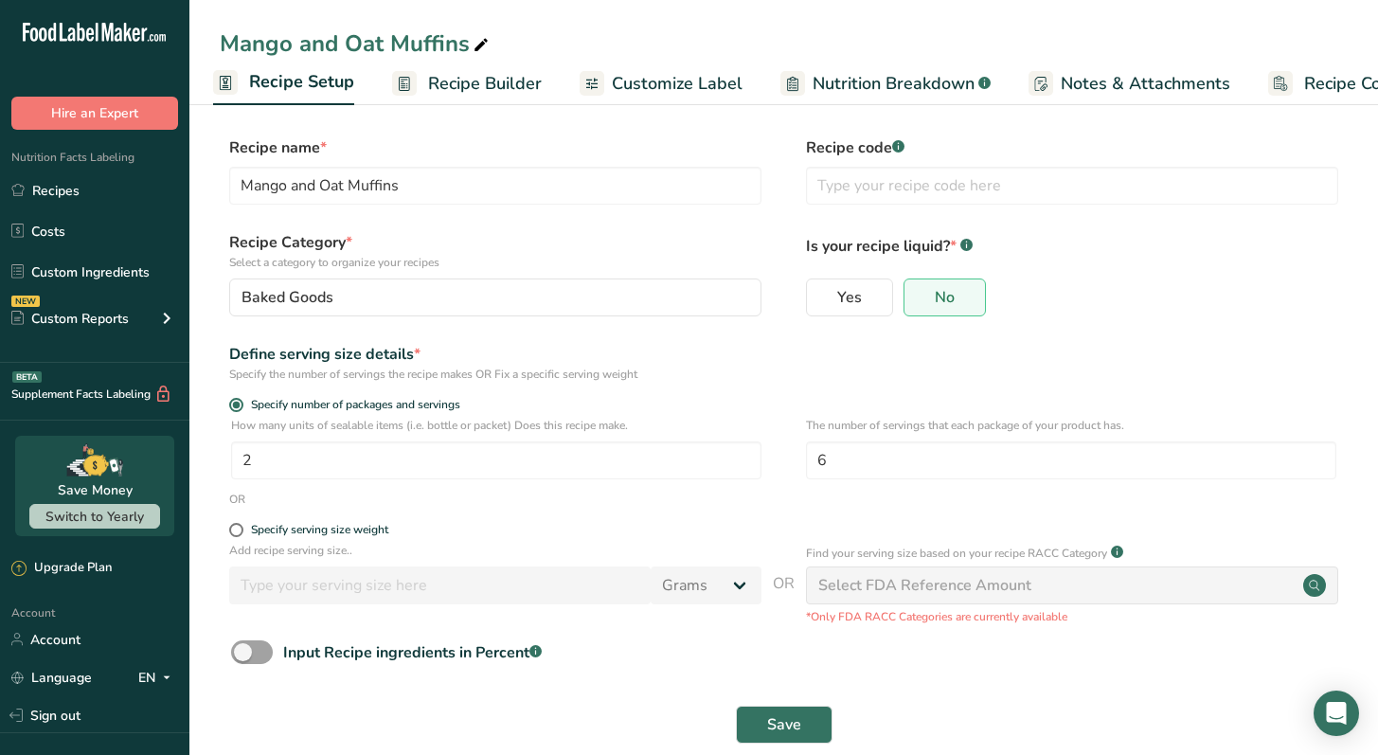
click at [1335, 82] on span "Recipe Costing" at bounding box center [1362, 84] width 116 height 26
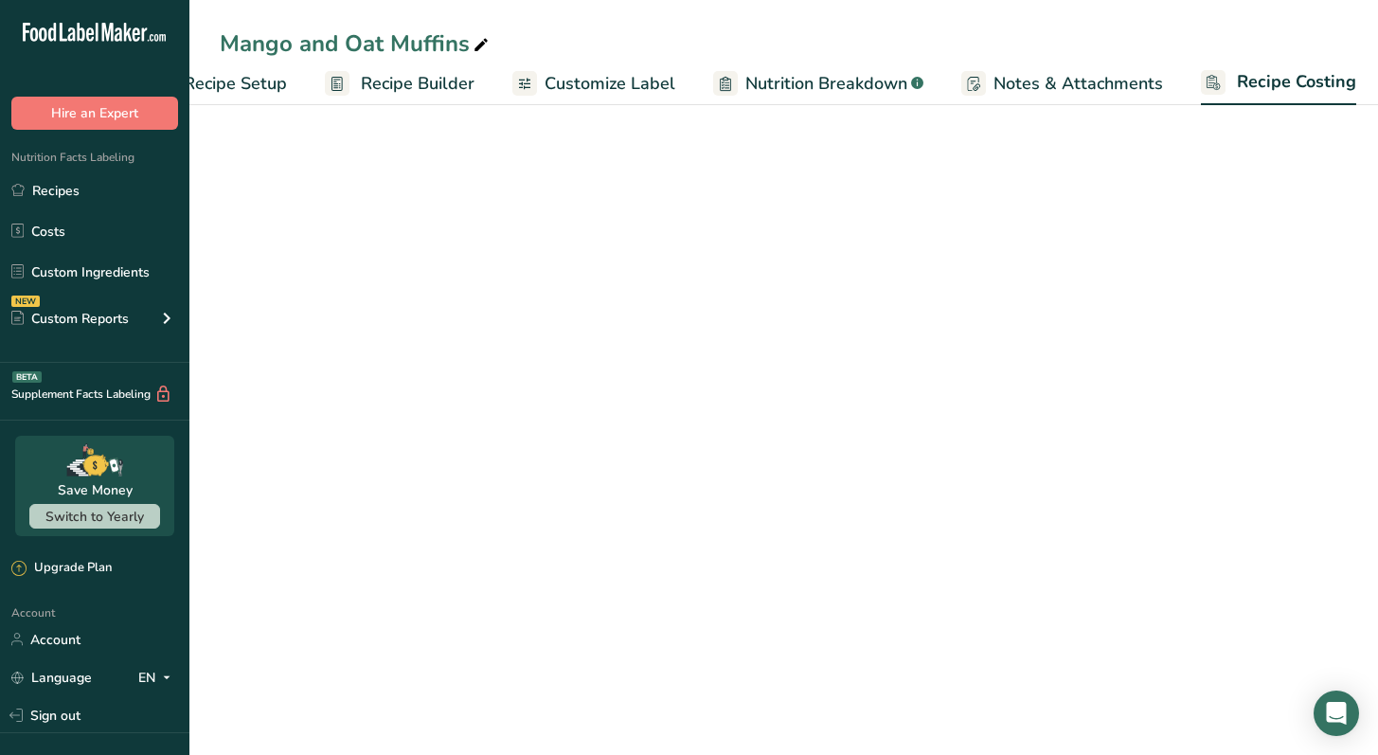
scroll to position [0, 79]
select select "12"
select select "5"
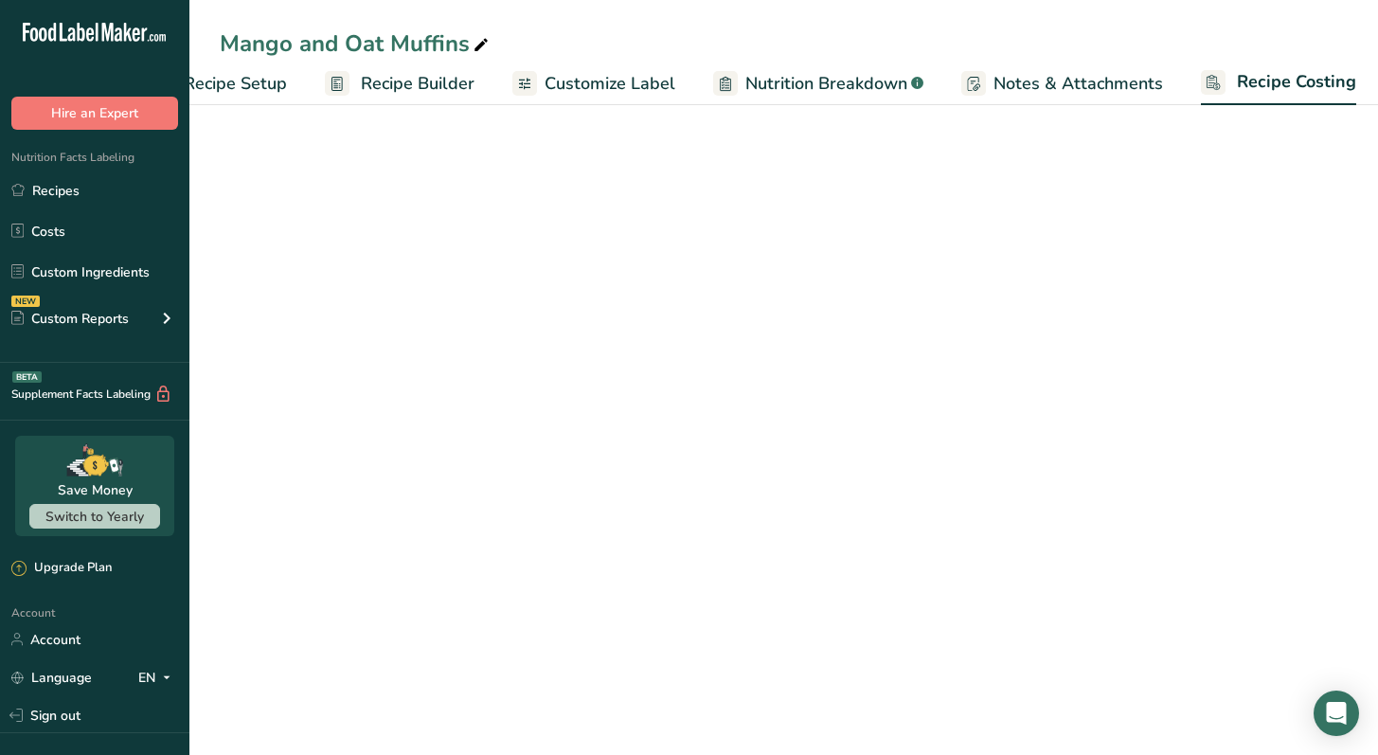
select select "12"
select select "5"
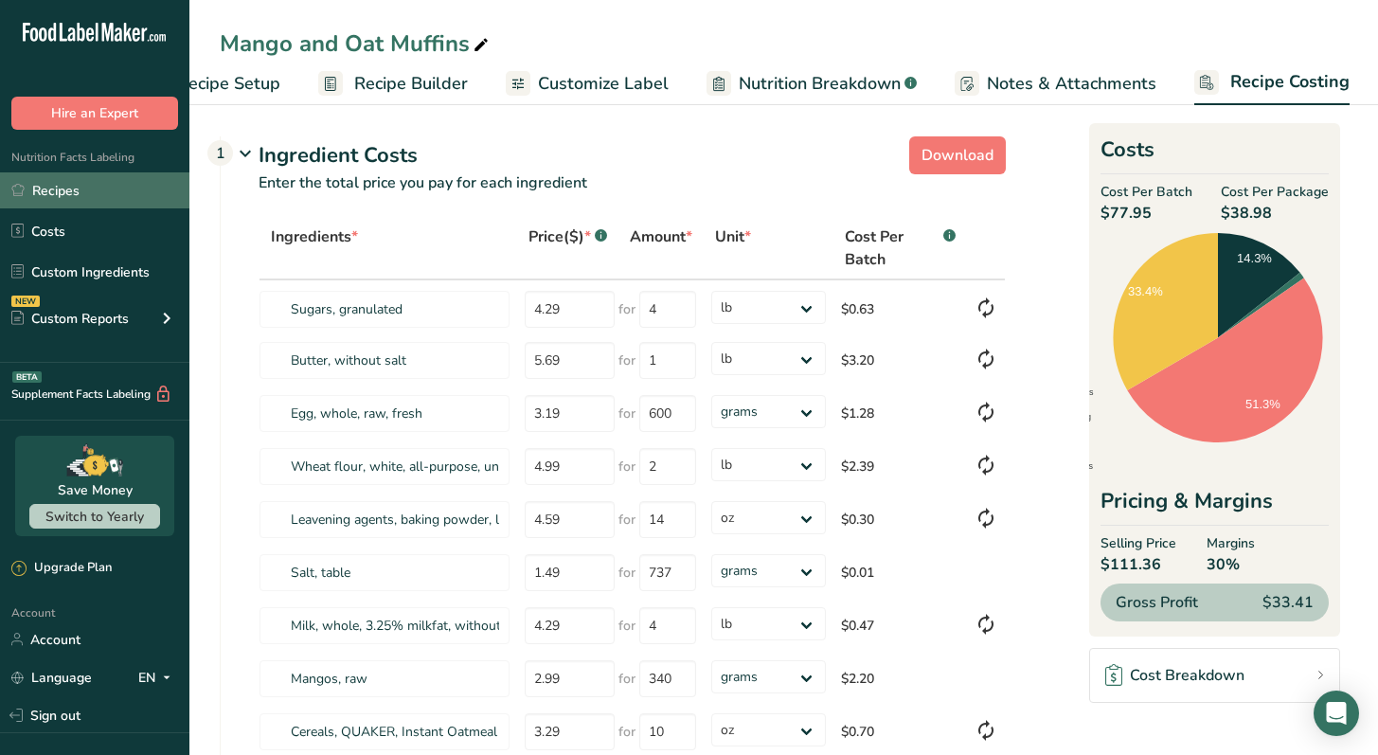
click at [94, 202] on link "Recipes" at bounding box center [94, 190] width 189 height 36
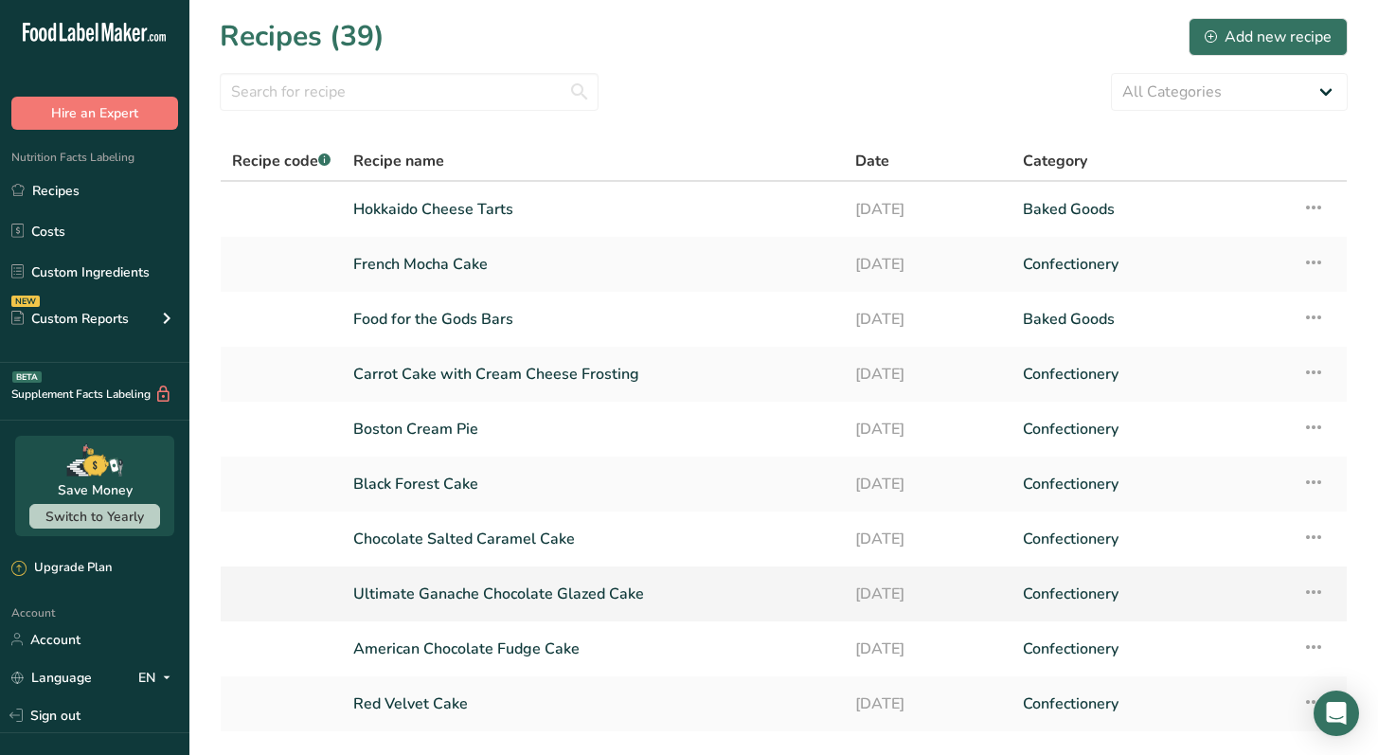
scroll to position [129, 0]
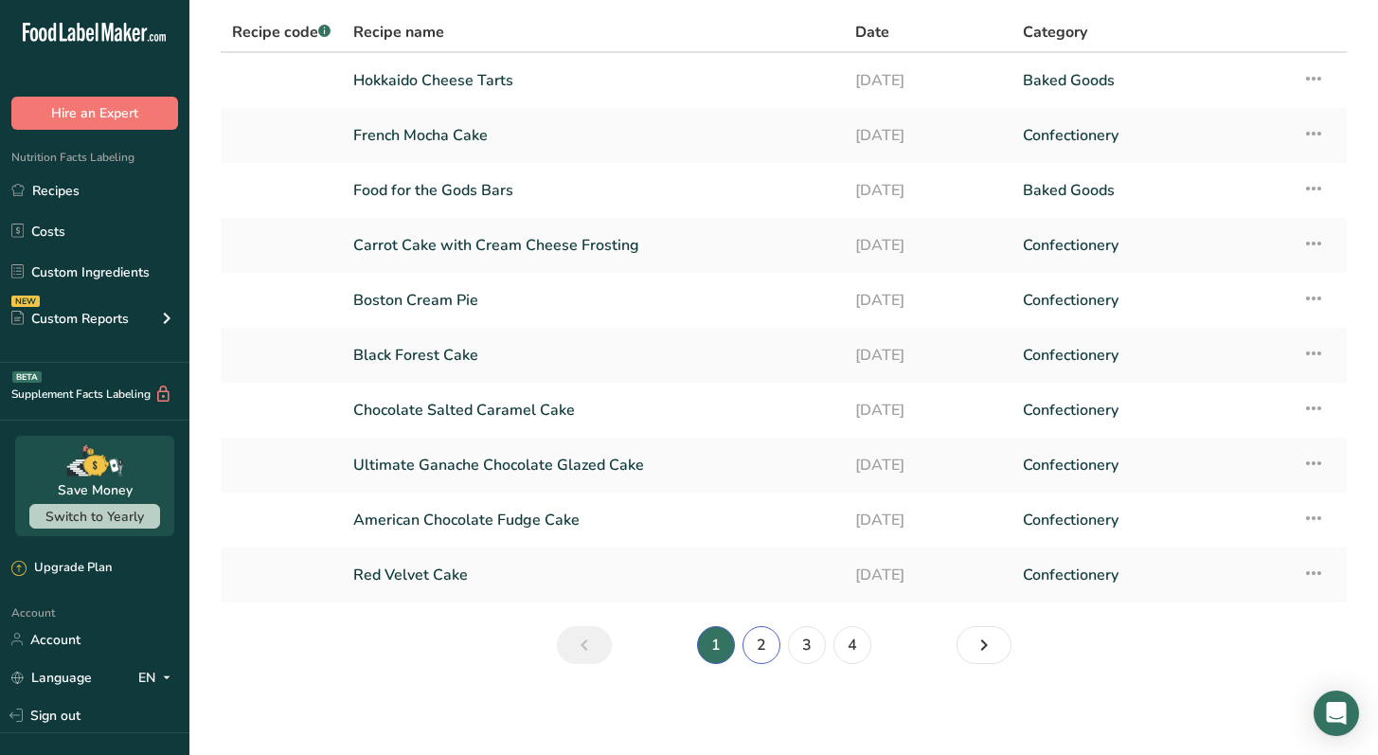
click at [763, 653] on link "2" at bounding box center [762, 645] width 38 height 38
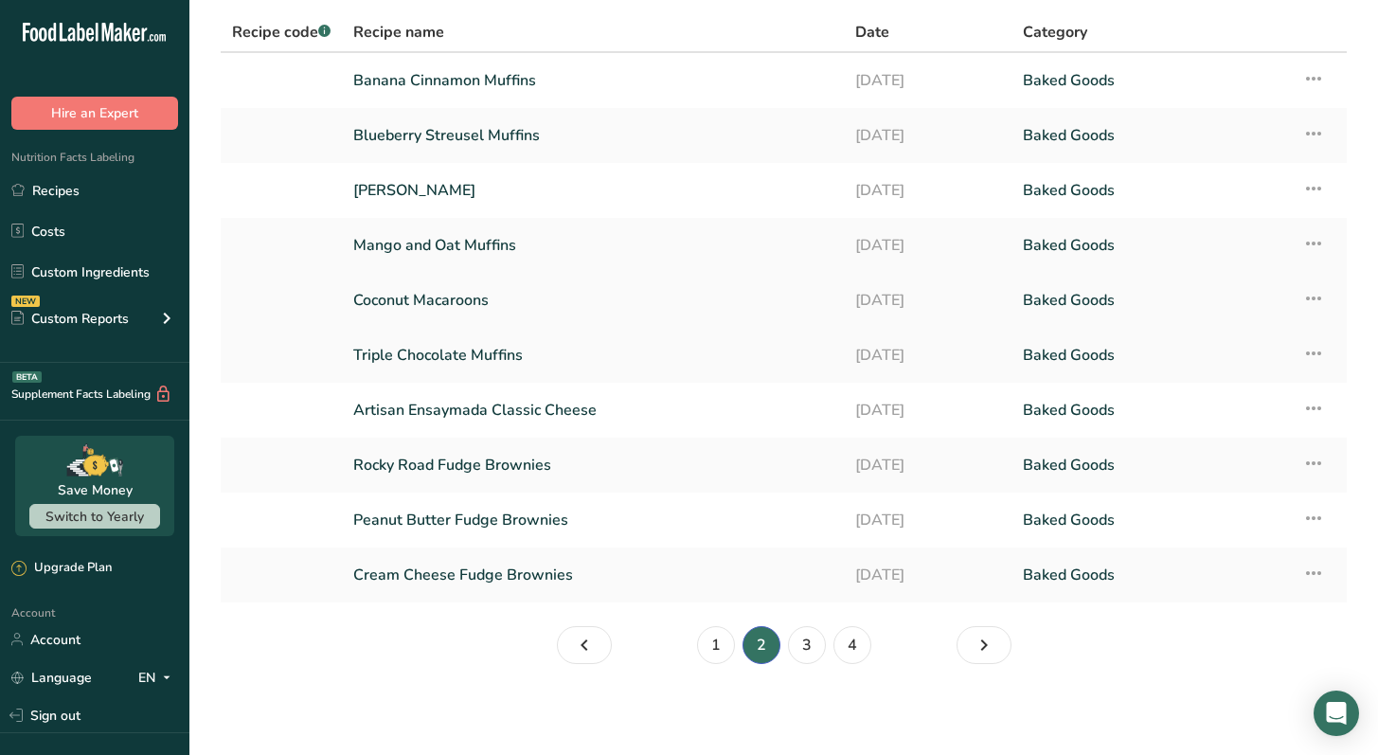
click at [664, 319] on link "Coconut Macaroons" at bounding box center [592, 300] width 479 height 40
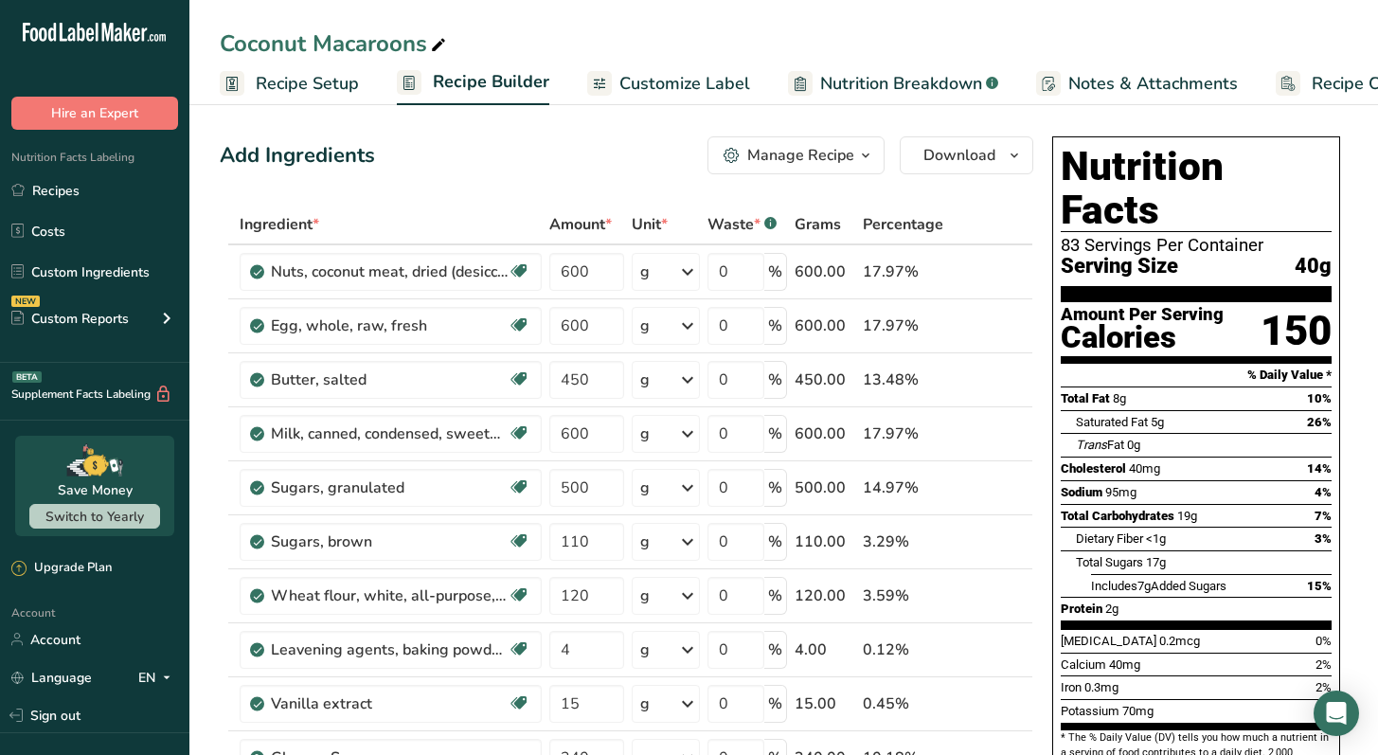
click at [1331, 81] on span "Recipe Costing" at bounding box center [1370, 84] width 116 height 26
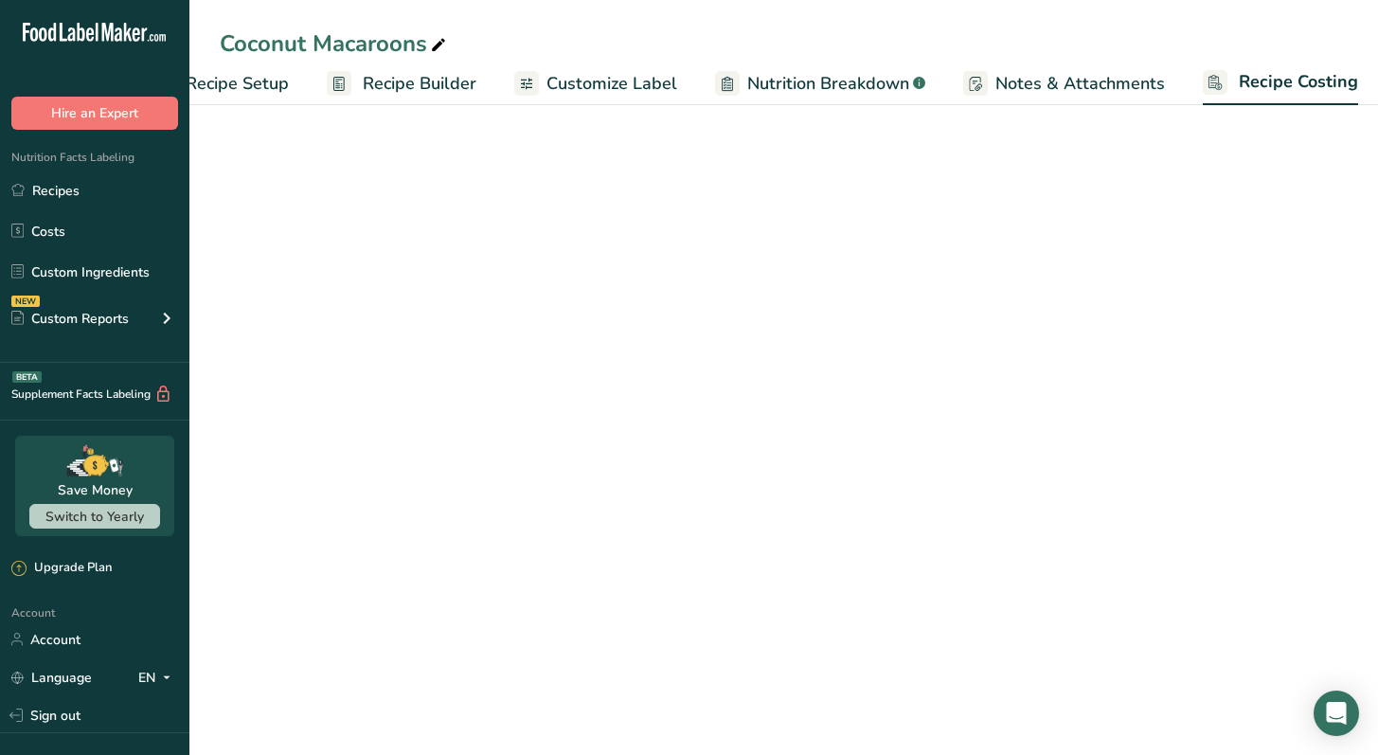
select select "12"
select select "5"
select select "12"
select select "5"
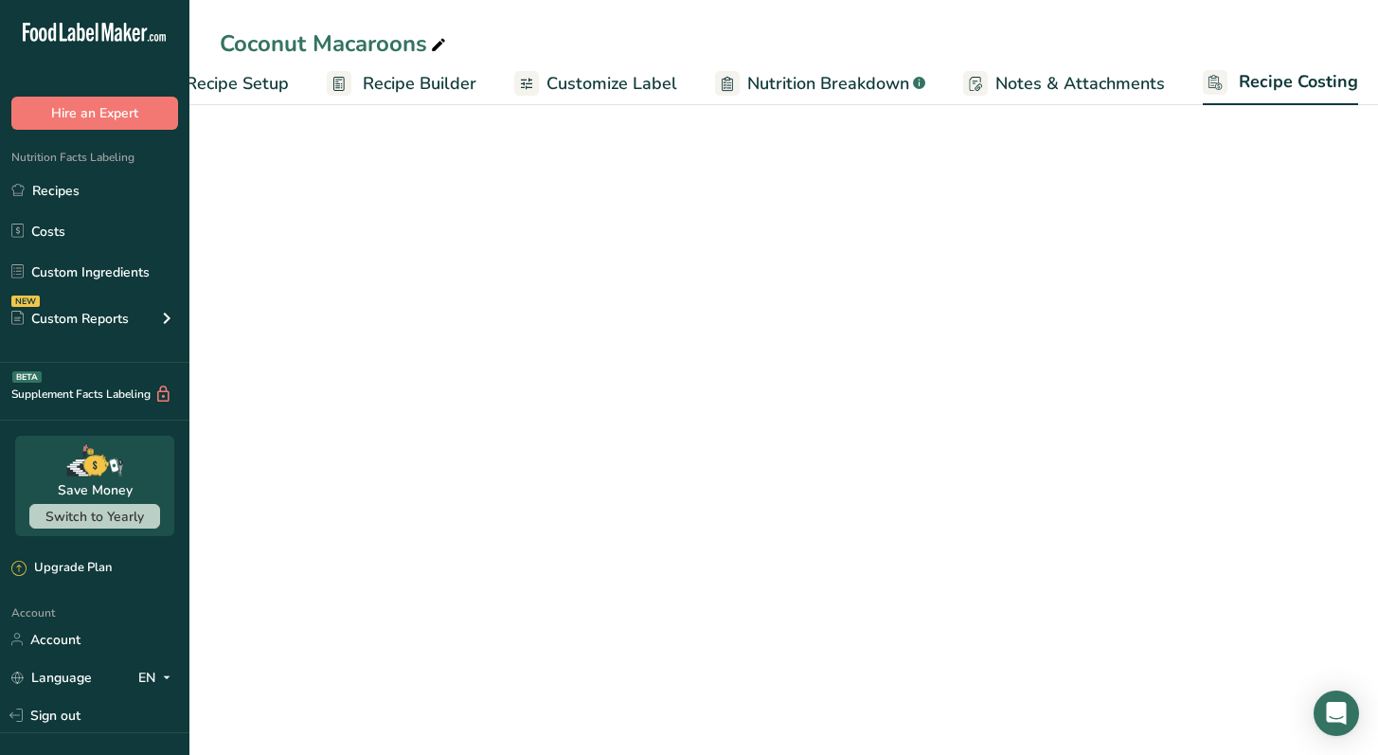
select select "5"
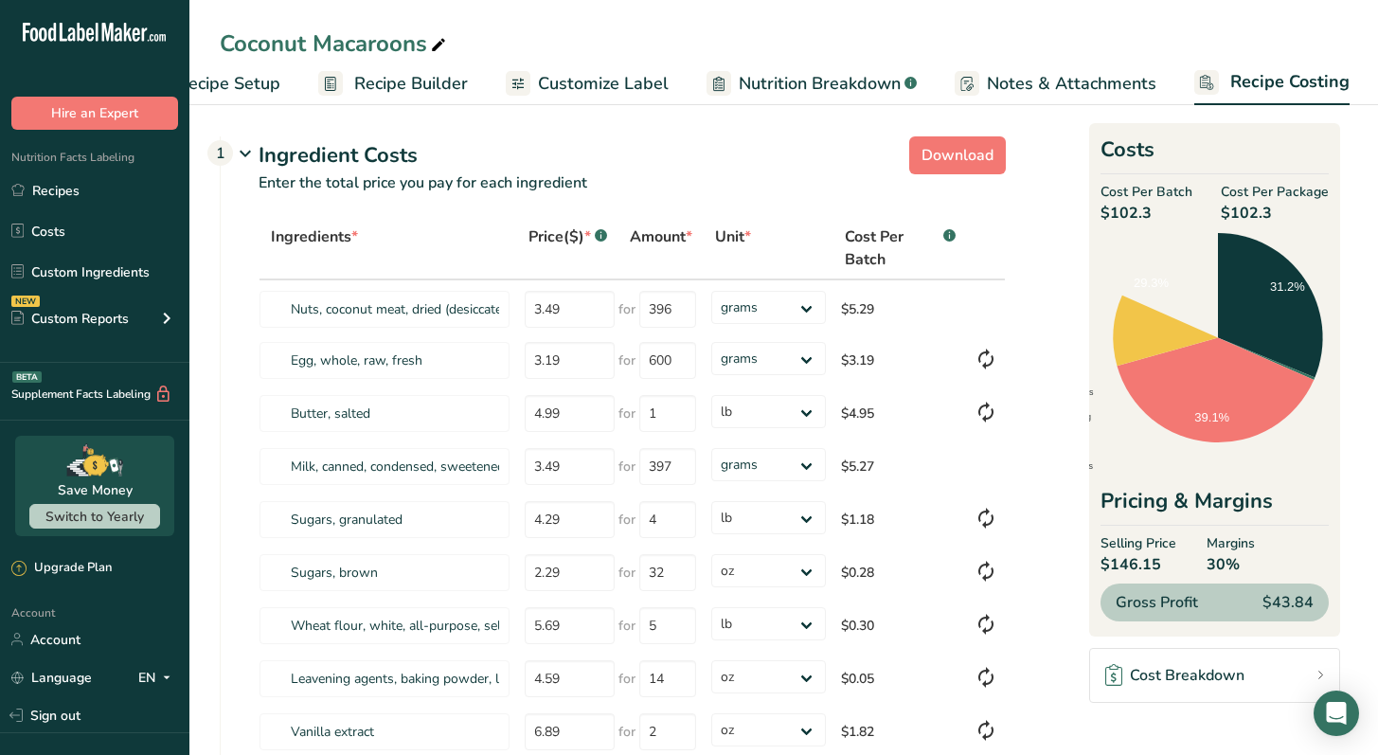
click at [275, 85] on span "Recipe Setup" at bounding box center [228, 84] width 103 height 26
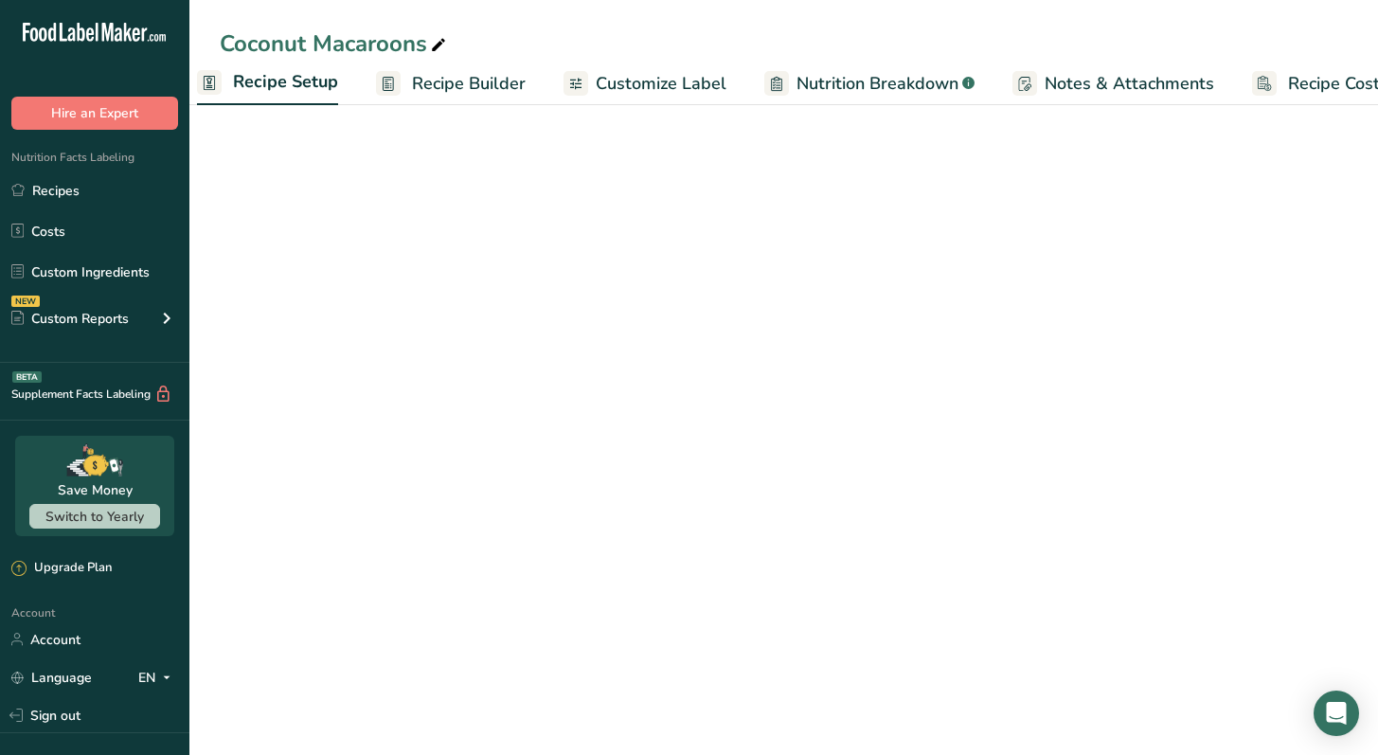
scroll to position [0, 7]
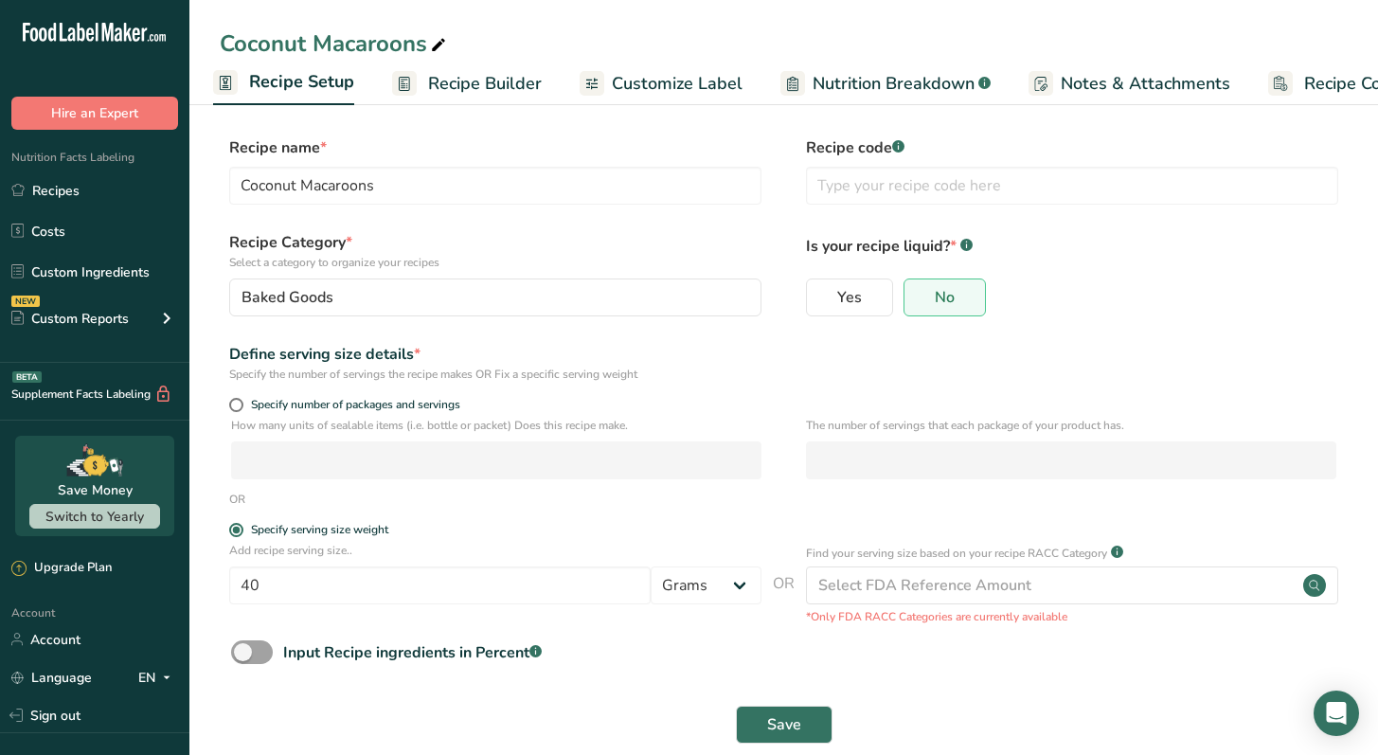
click at [744, 631] on form "Recipe name * Coconut Macaroons Recipe code .a-a{fill:#347362;}.b-a{fill:#fff;}…" at bounding box center [784, 445] width 1128 height 618
click at [239, 410] on span at bounding box center [236, 405] width 14 height 14
click at [239, 410] on input "Specify number of packages and servings" at bounding box center [235, 405] width 12 height 12
radio input "true"
radio input "false"
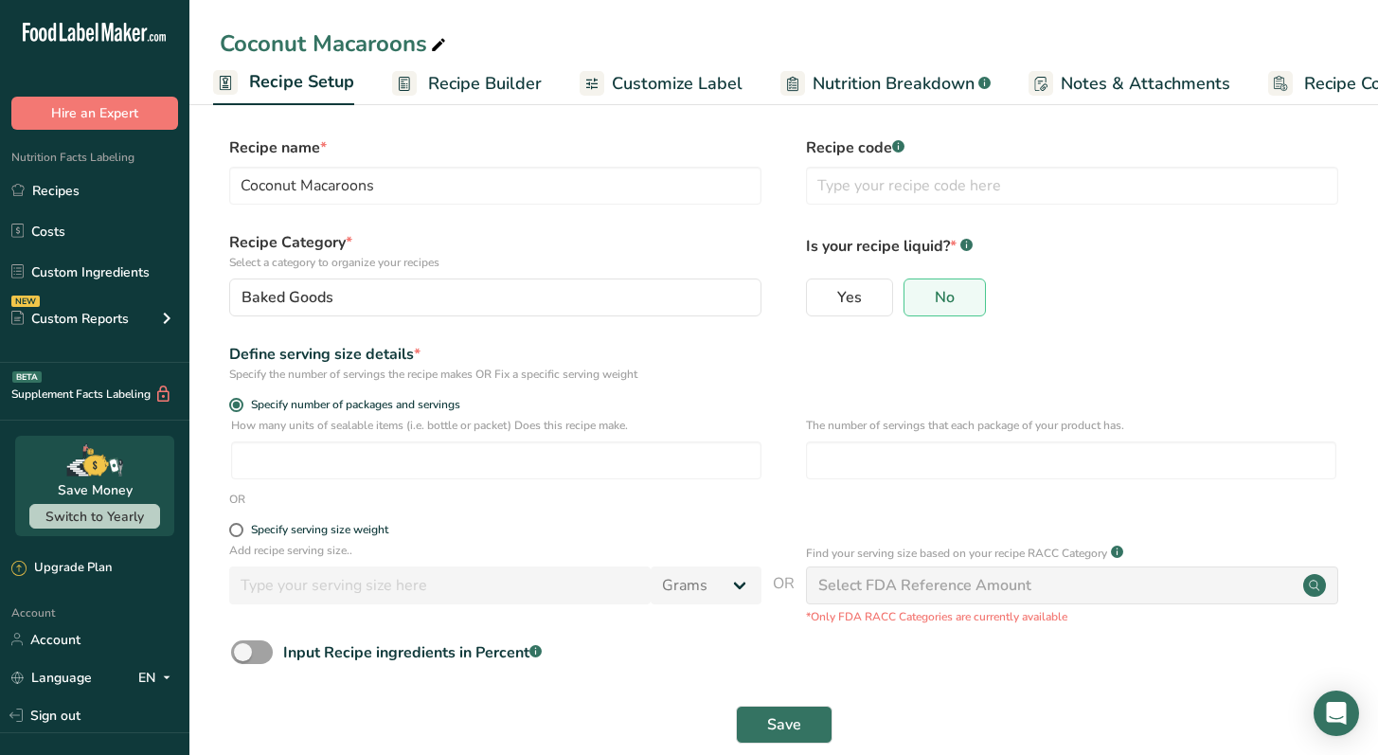
click at [671, 88] on span "Customize Label" at bounding box center [677, 84] width 131 height 26
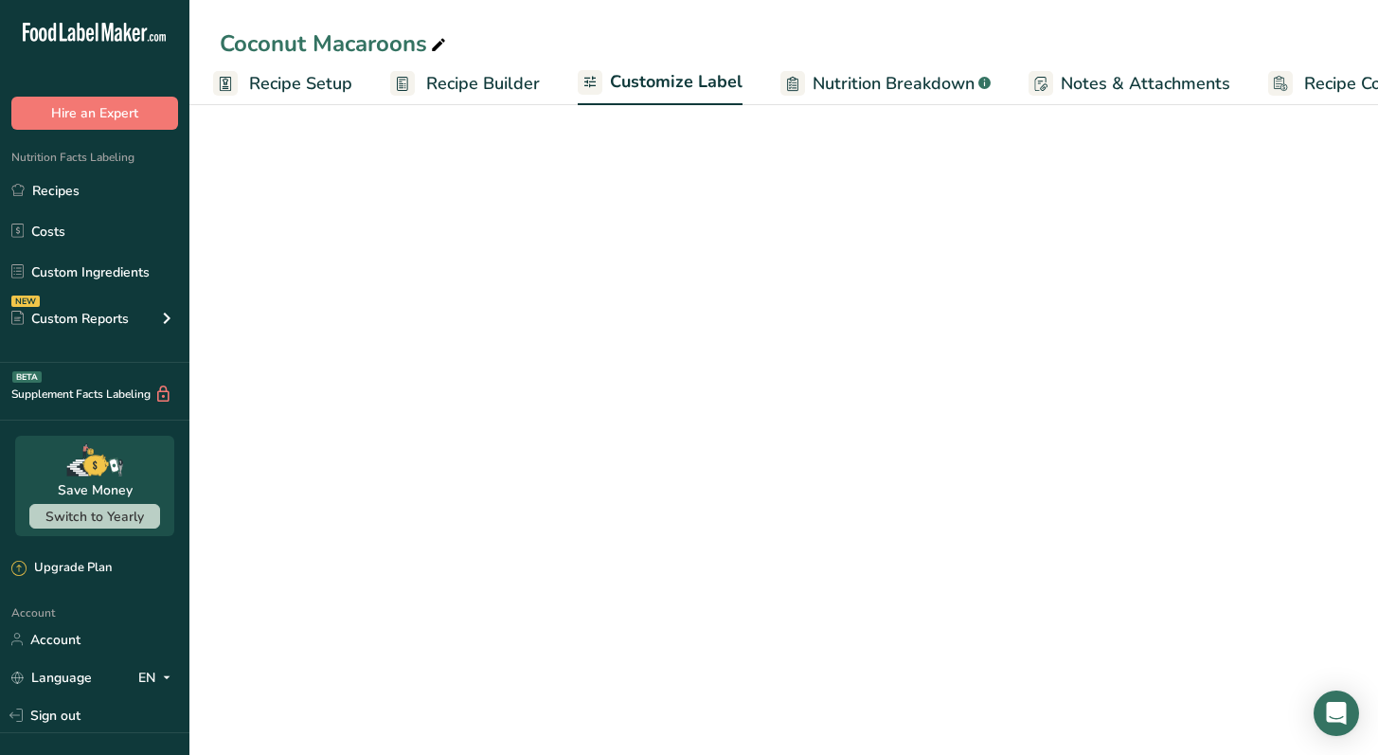
scroll to position [0, 72]
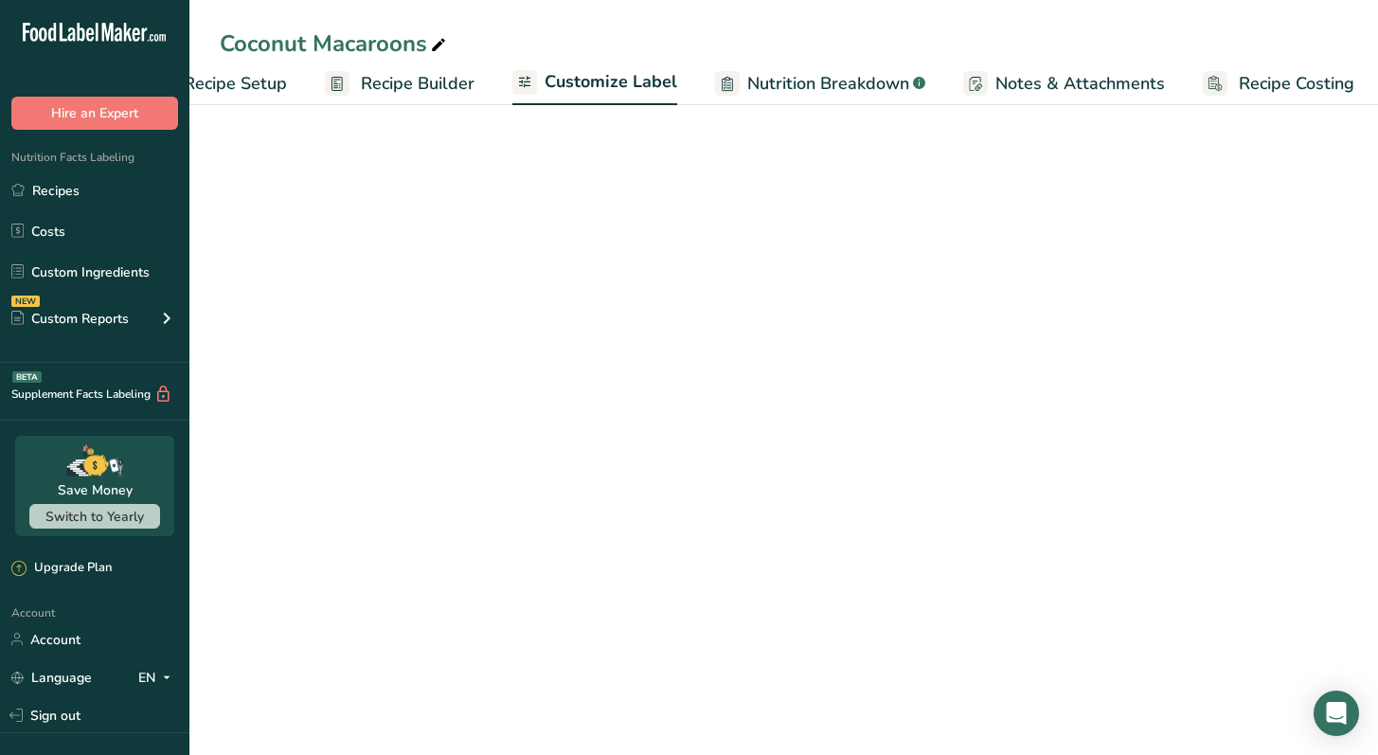
click at [442, 88] on span "Recipe Builder" at bounding box center [418, 84] width 114 height 26
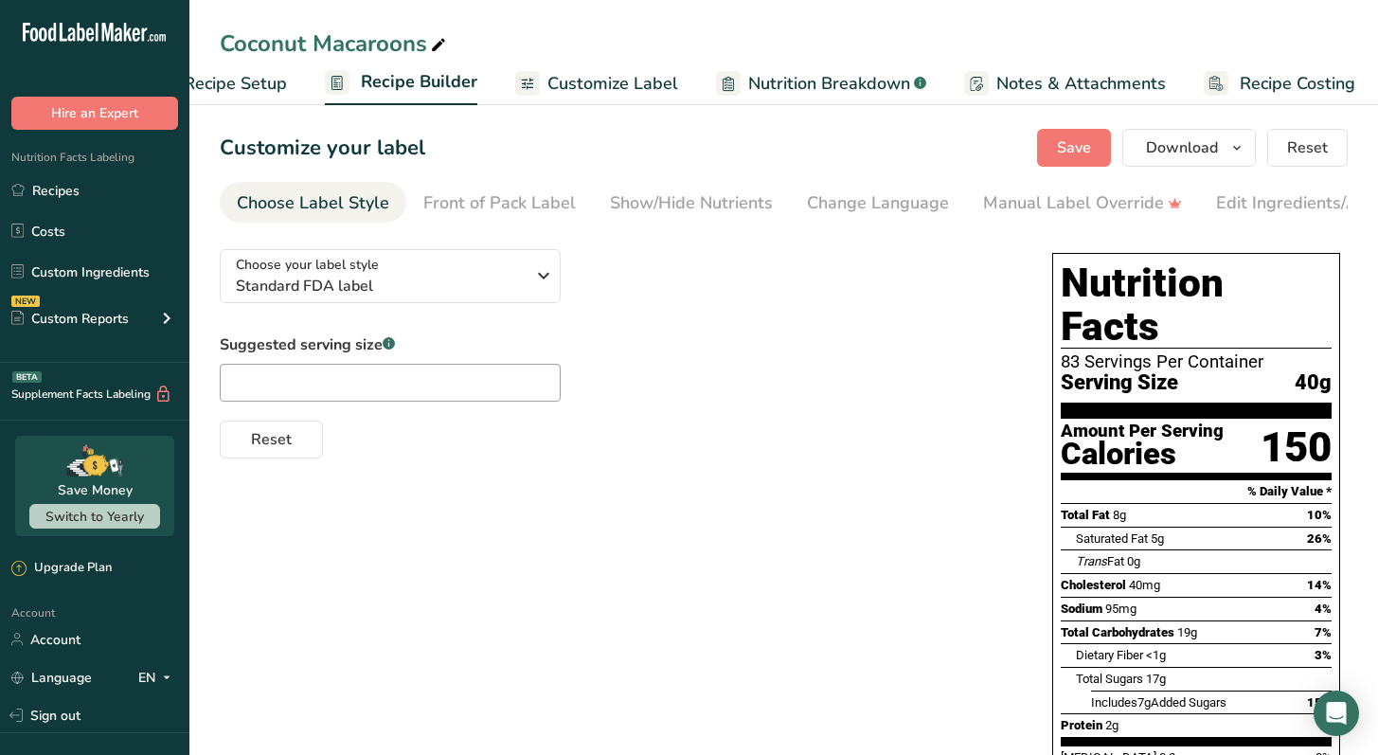
scroll to position [0, 79]
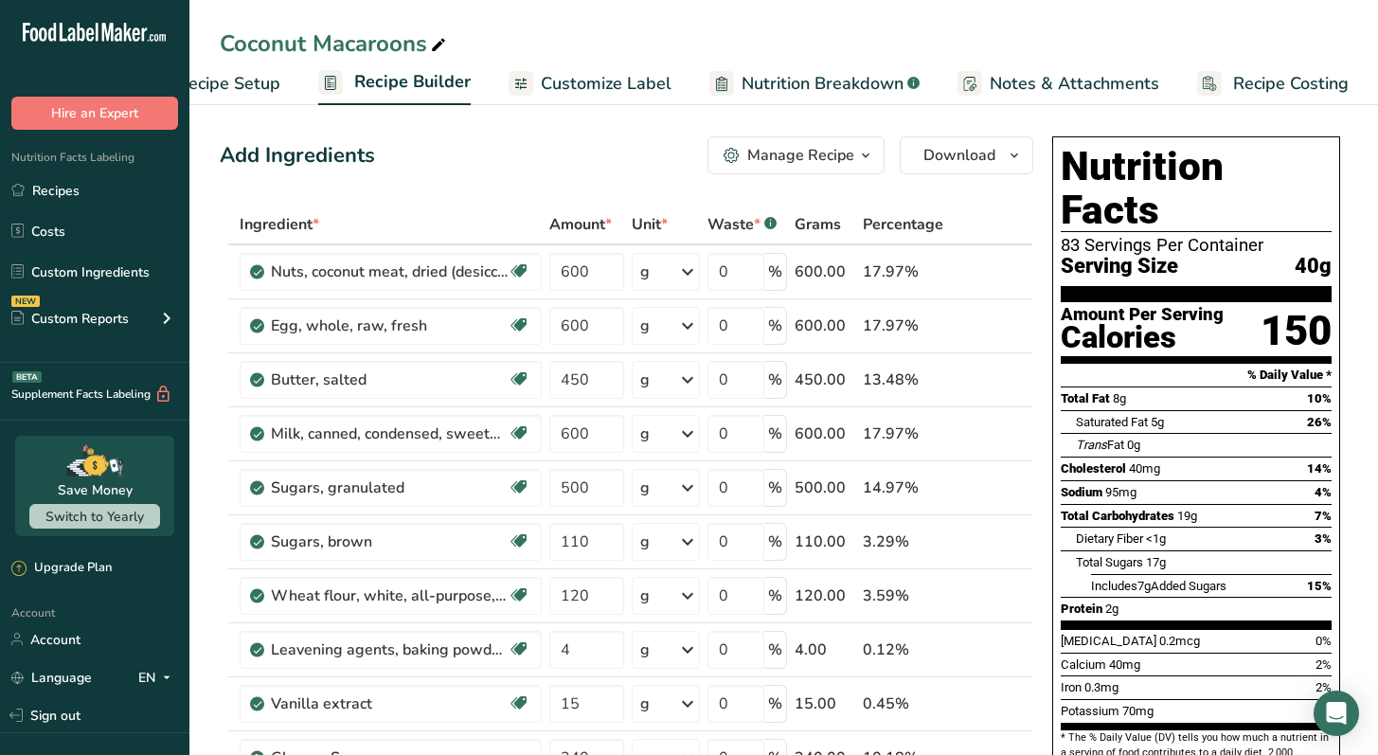
click at [1258, 68] on link "Recipe Costing" at bounding box center [1273, 84] width 152 height 43
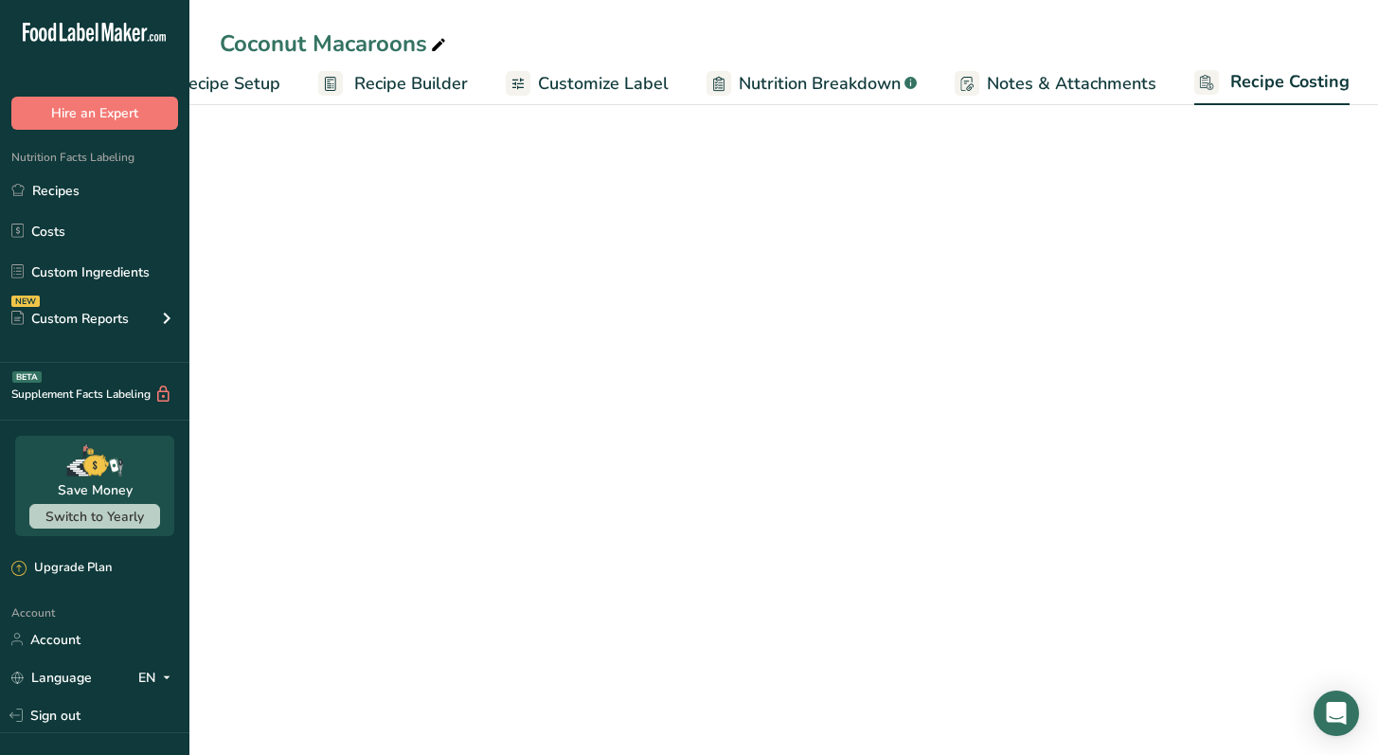
select select "12"
select select "5"
select select "12"
select select "5"
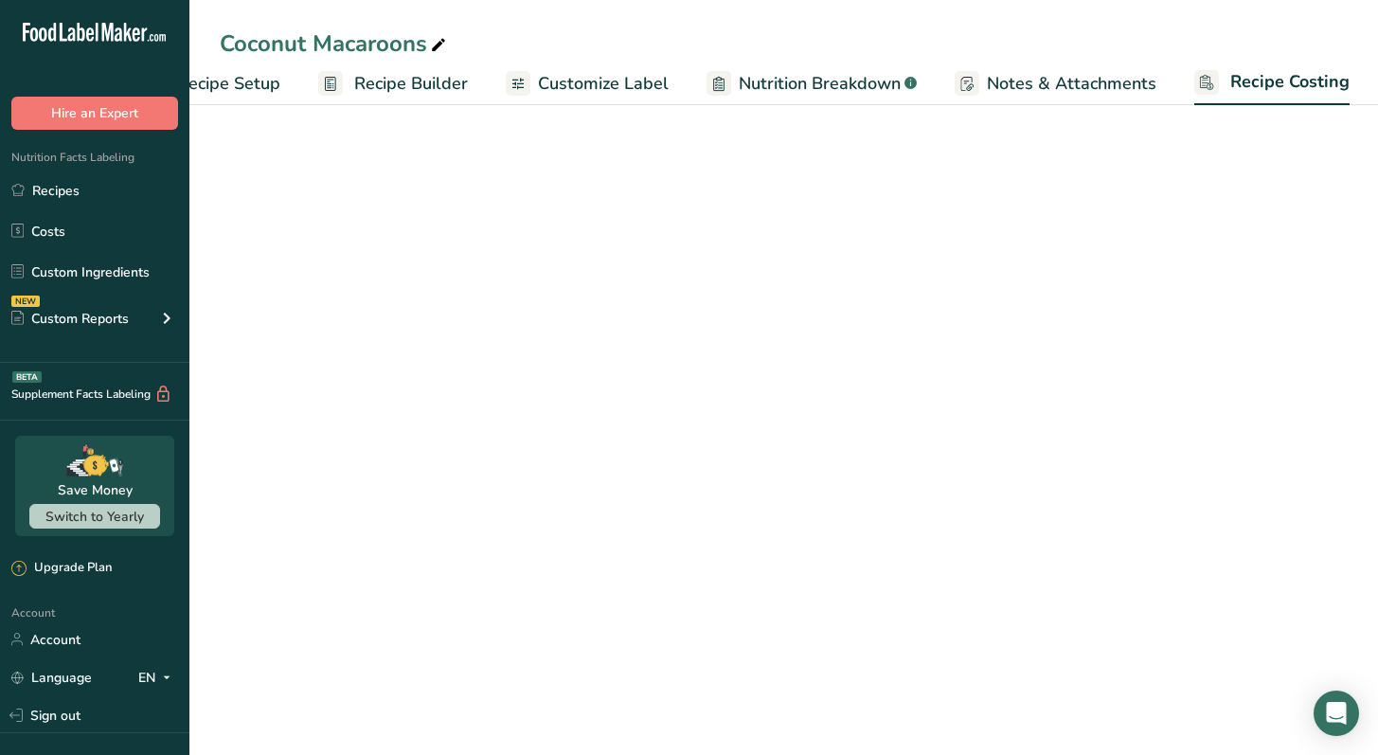
select select "5"
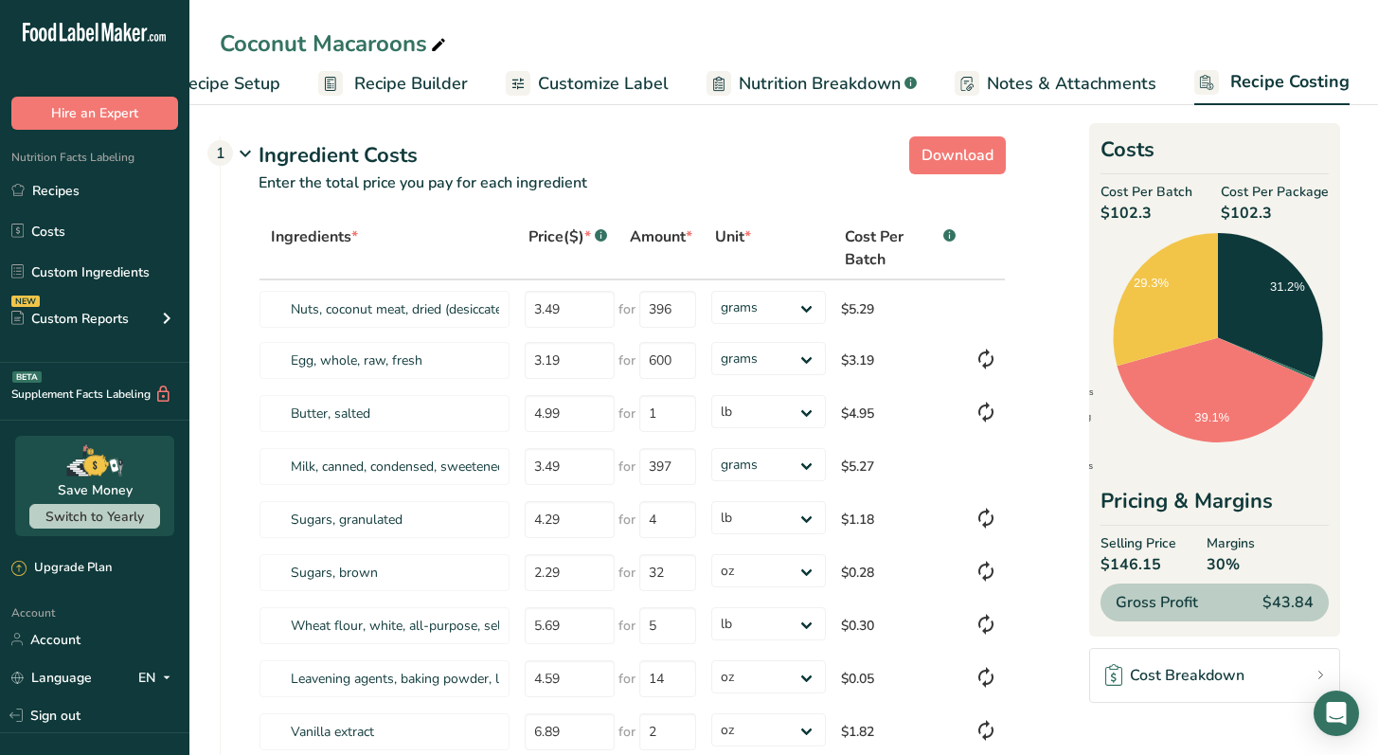
click at [251, 79] on span "Recipe Setup" at bounding box center [228, 84] width 103 height 26
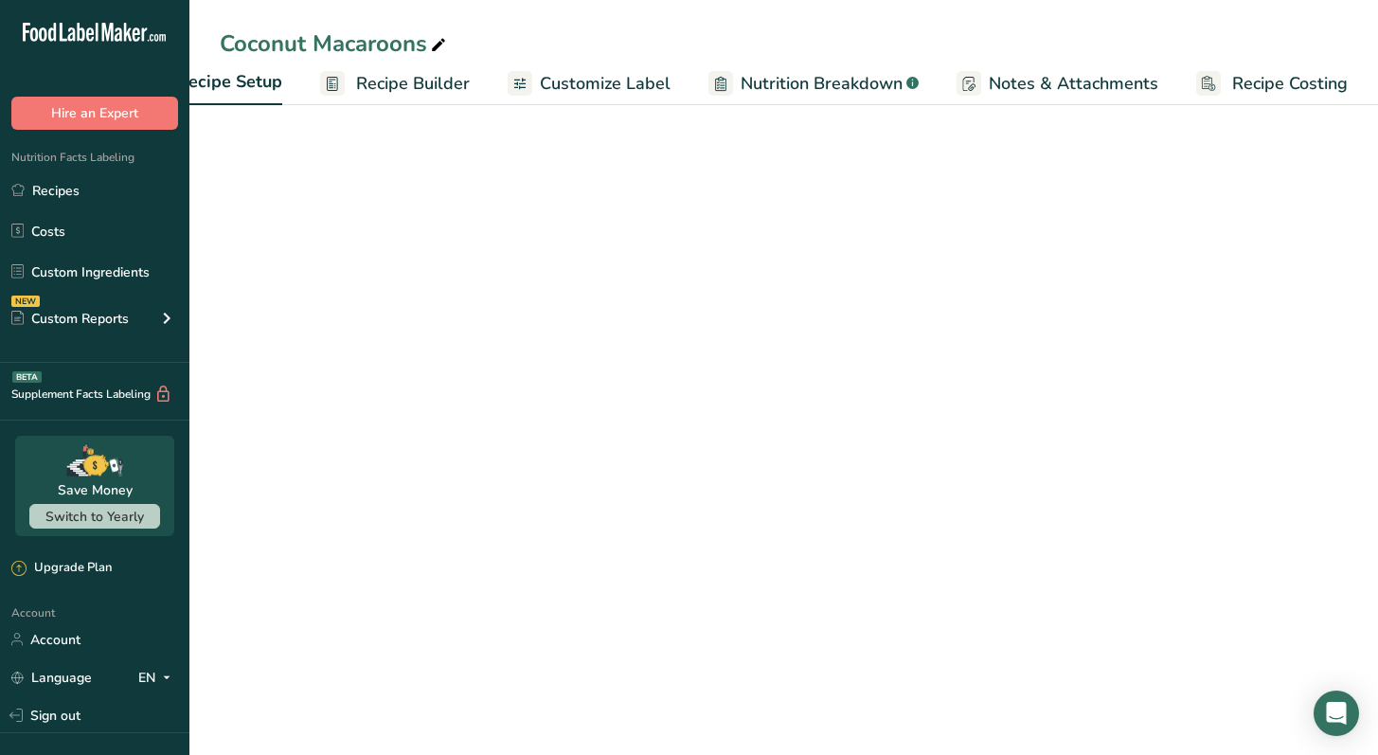
scroll to position [0, 7]
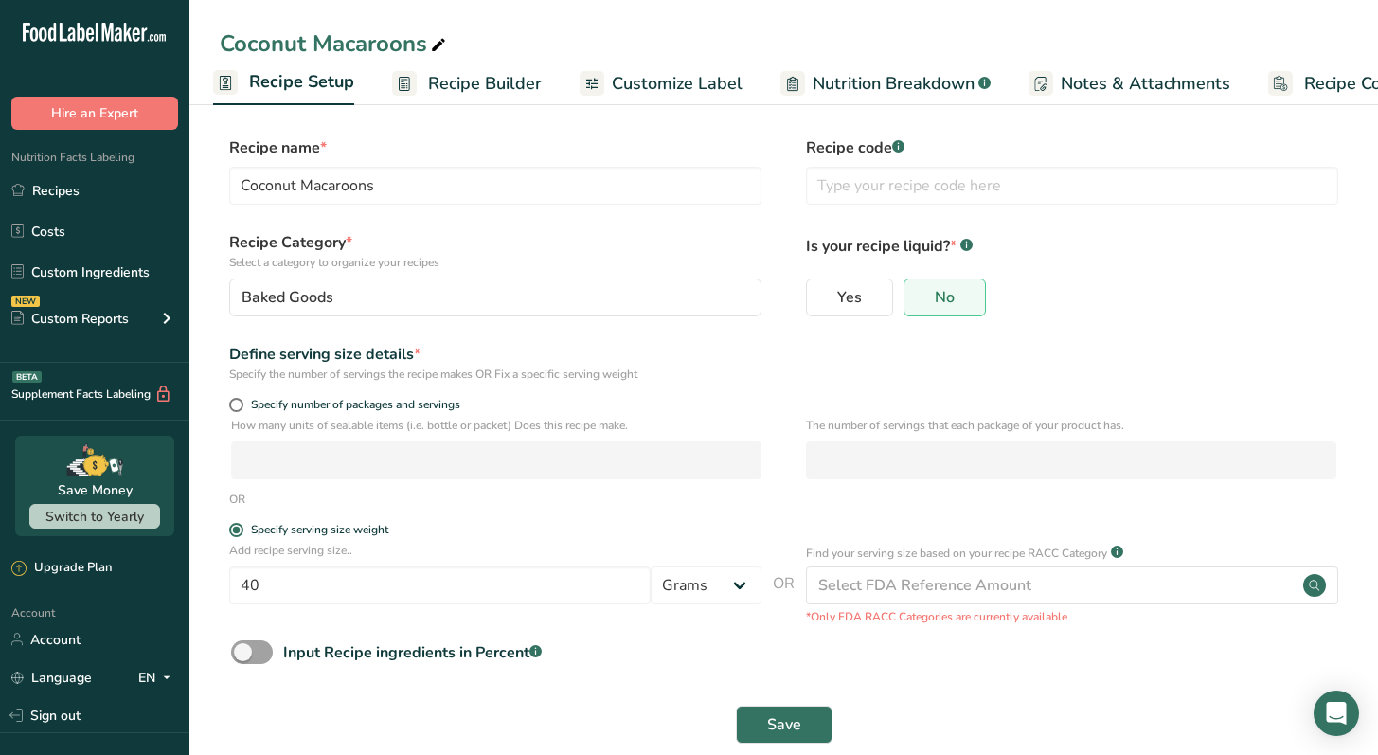
click at [471, 92] on span "Recipe Builder" at bounding box center [485, 84] width 114 height 26
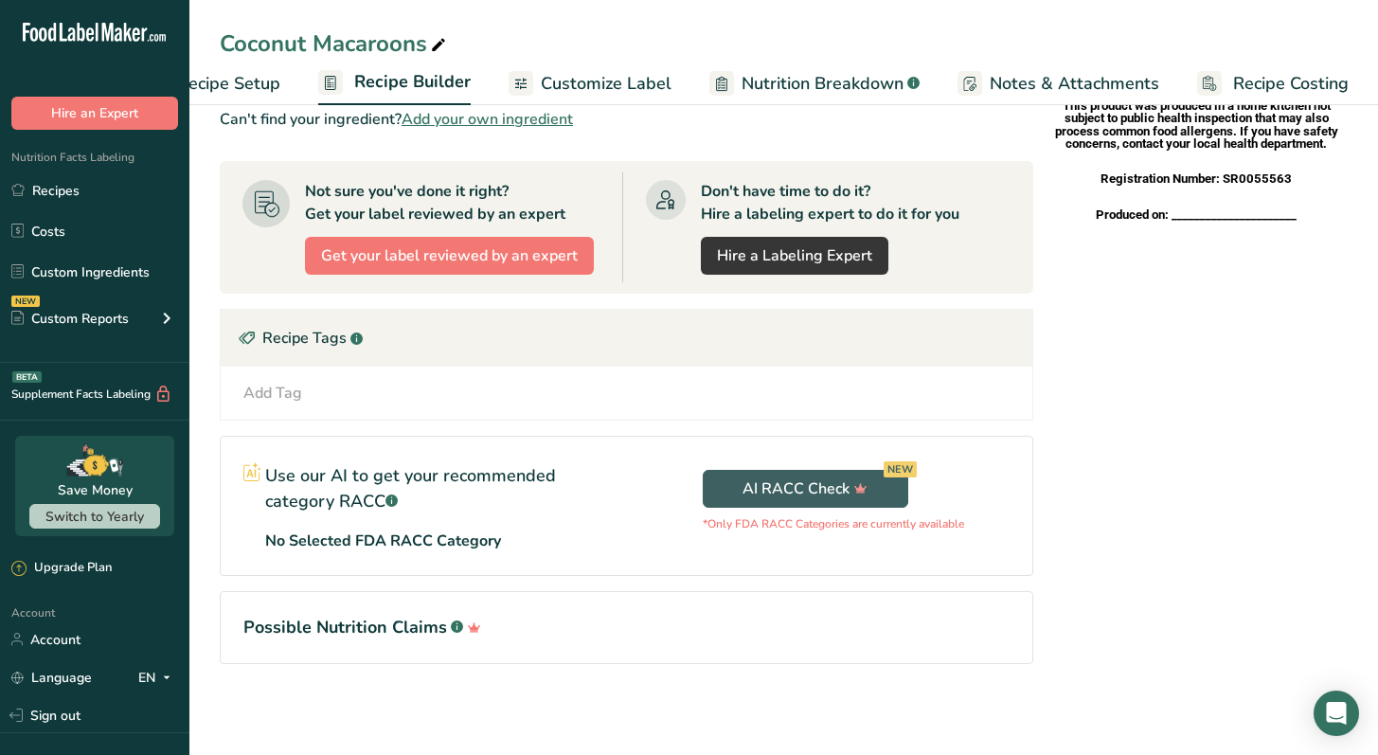
scroll to position [529, 0]
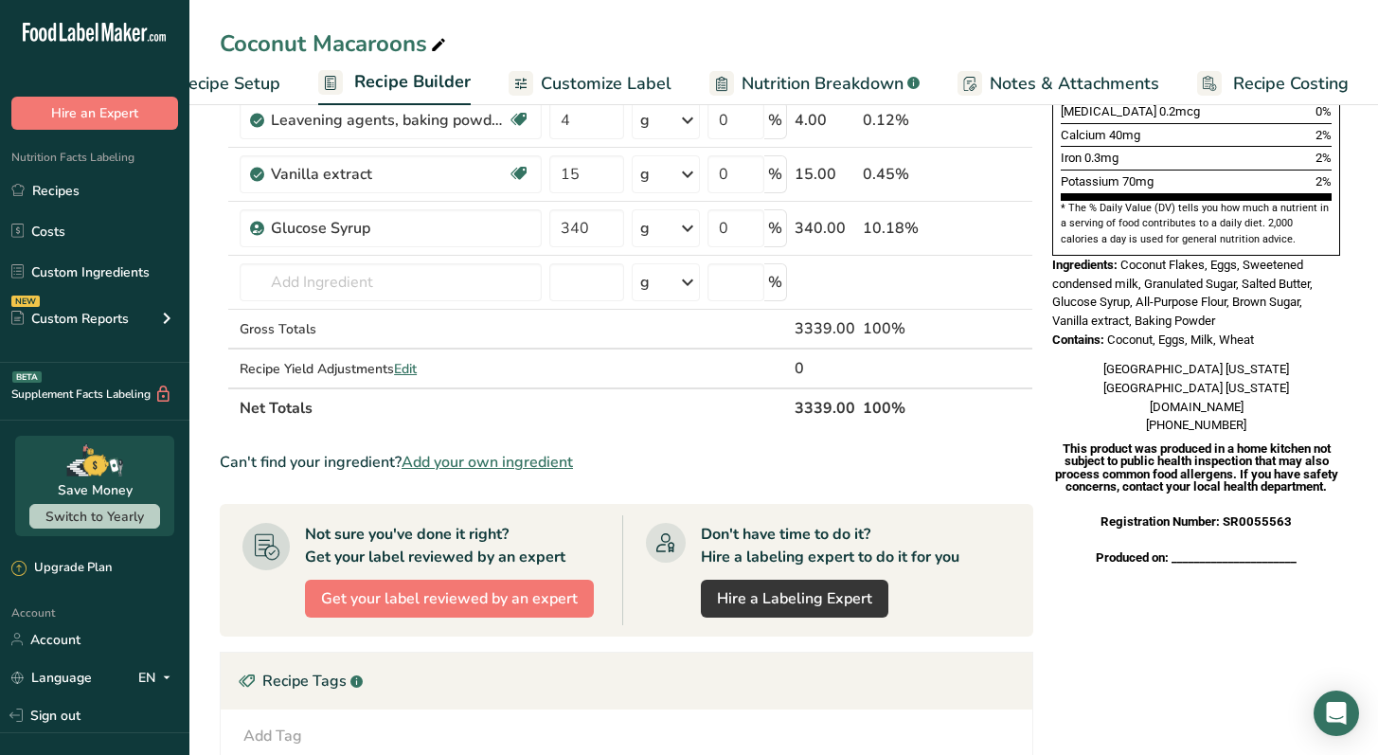
click at [203, 89] on span "Recipe Setup" at bounding box center [228, 84] width 103 height 26
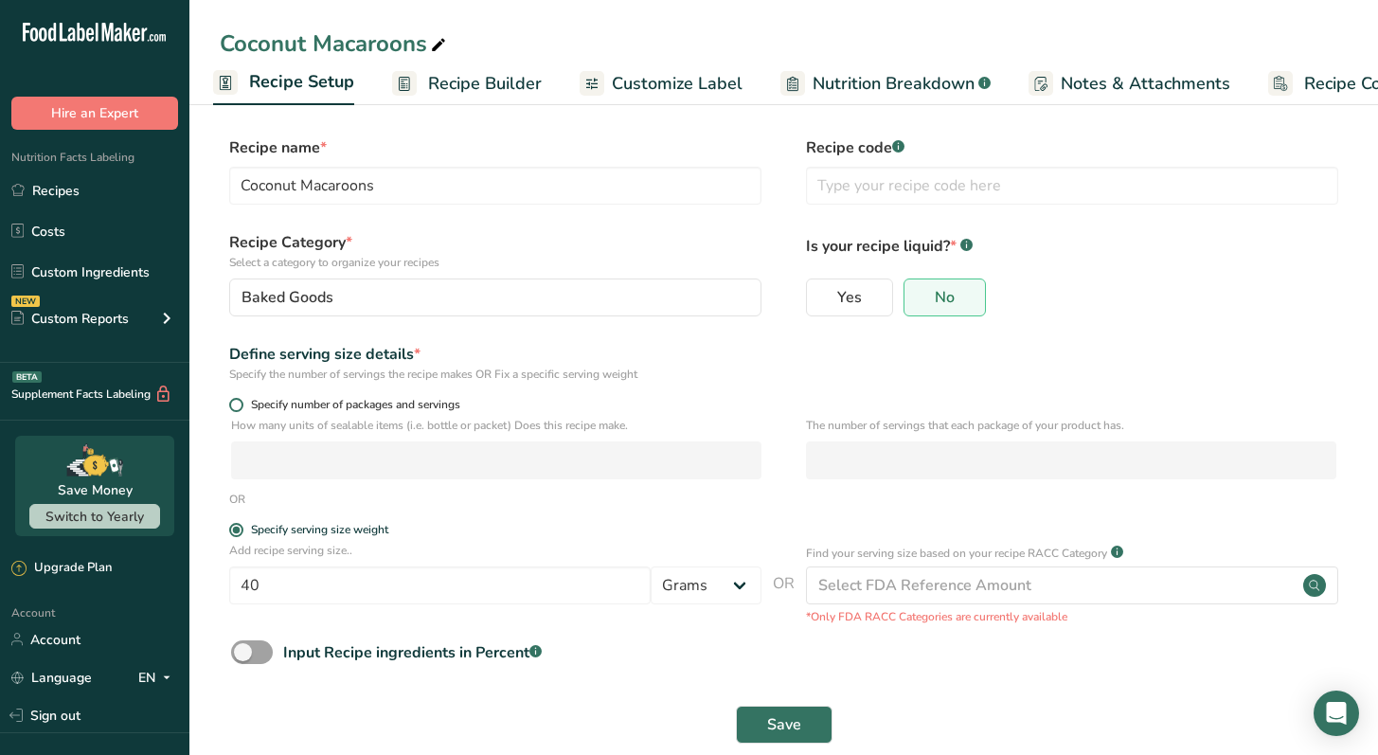
click at [235, 403] on span at bounding box center [236, 405] width 14 height 14
click at [235, 403] on input "Specify number of packages and servings" at bounding box center [235, 405] width 12 height 12
radio input "true"
radio input "false"
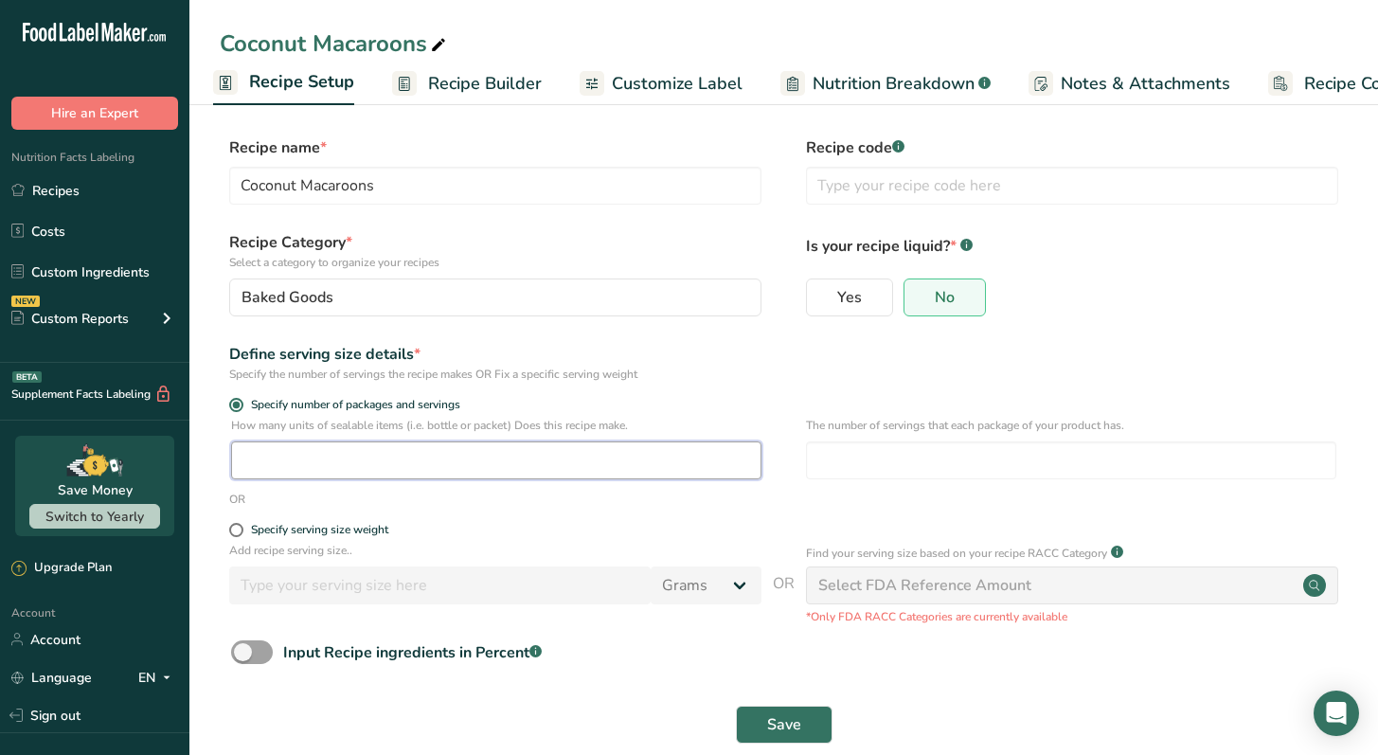
click at [331, 467] on input "number" at bounding box center [496, 460] width 530 height 38
type input "8"
click at [922, 454] on input "number" at bounding box center [1071, 460] width 530 height 38
type input "10"
click at [782, 724] on span "Save" at bounding box center [784, 724] width 34 height 23
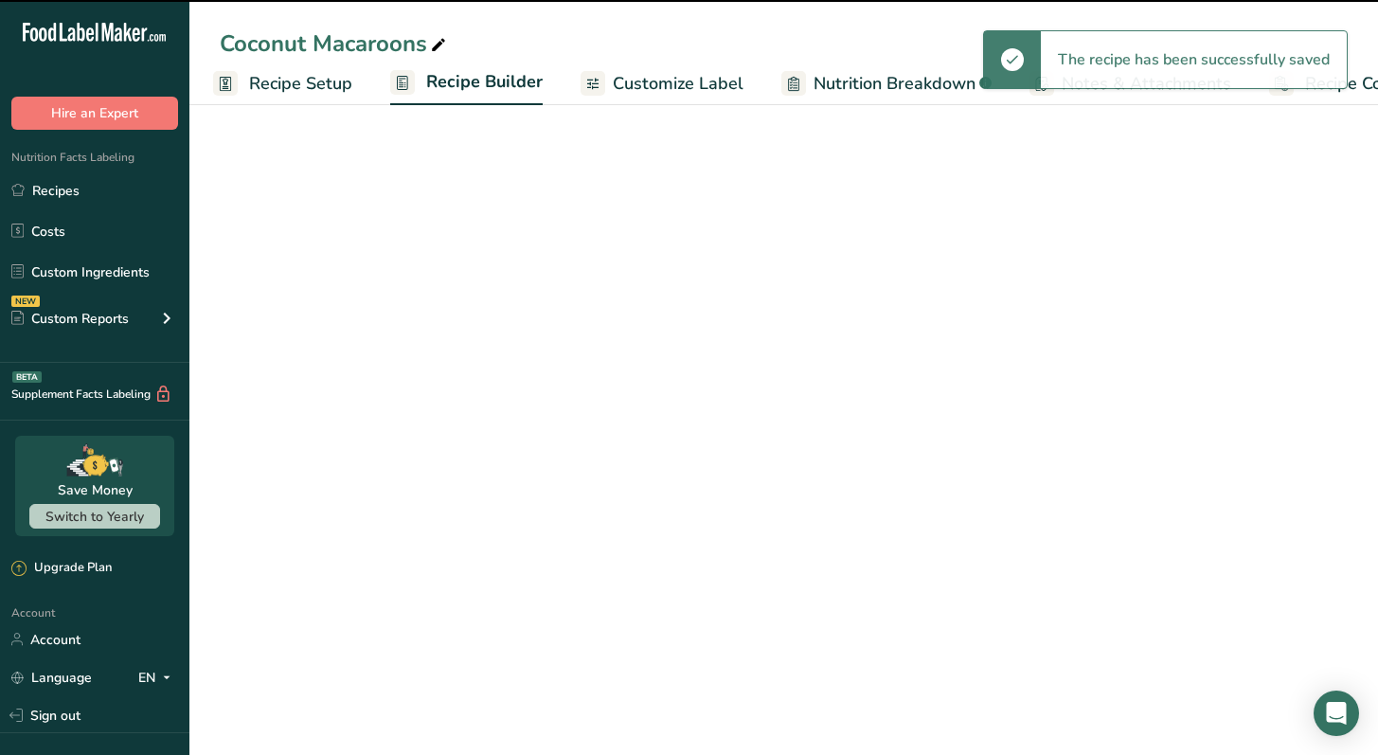
click at [1323, 77] on div "The recipe has been successfully saved" at bounding box center [1194, 59] width 306 height 57
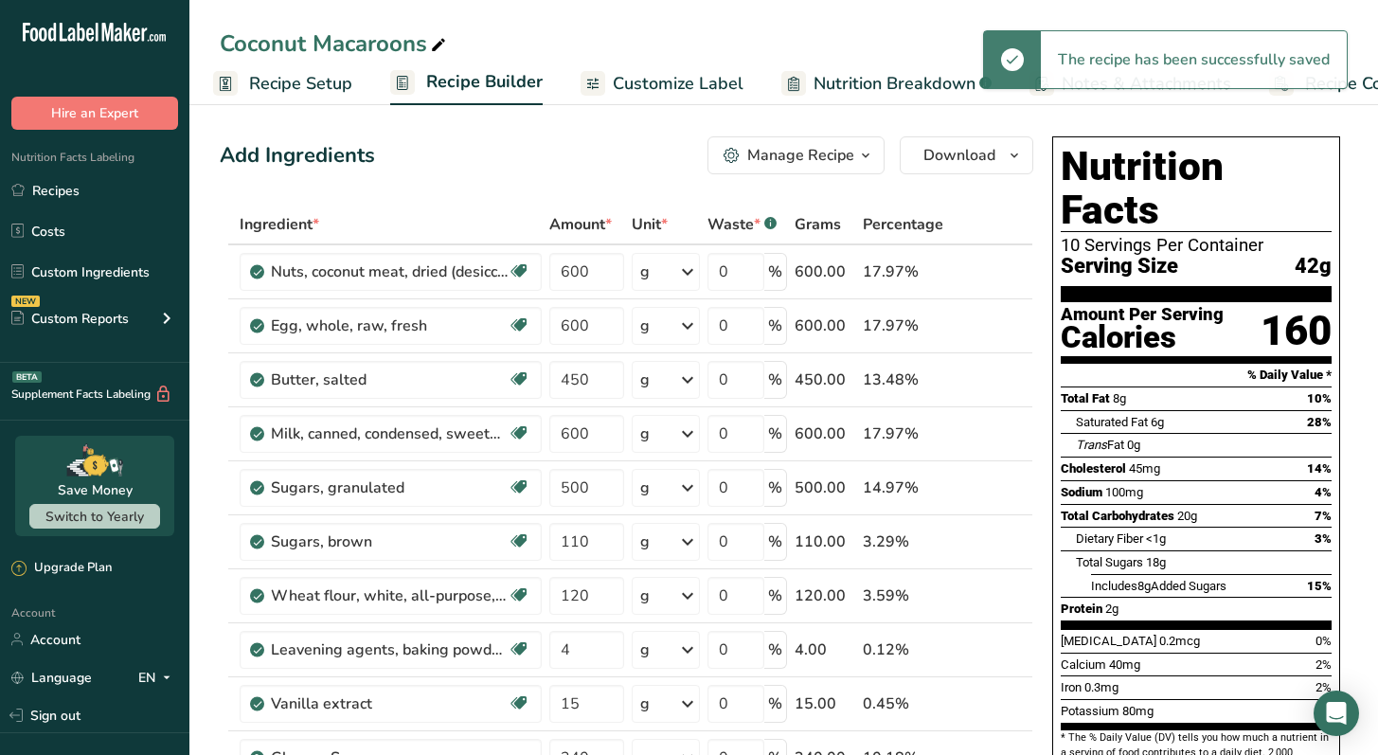
click at [1366, 94] on span "Recipe Costing" at bounding box center [1363, 84] width 116 height 26
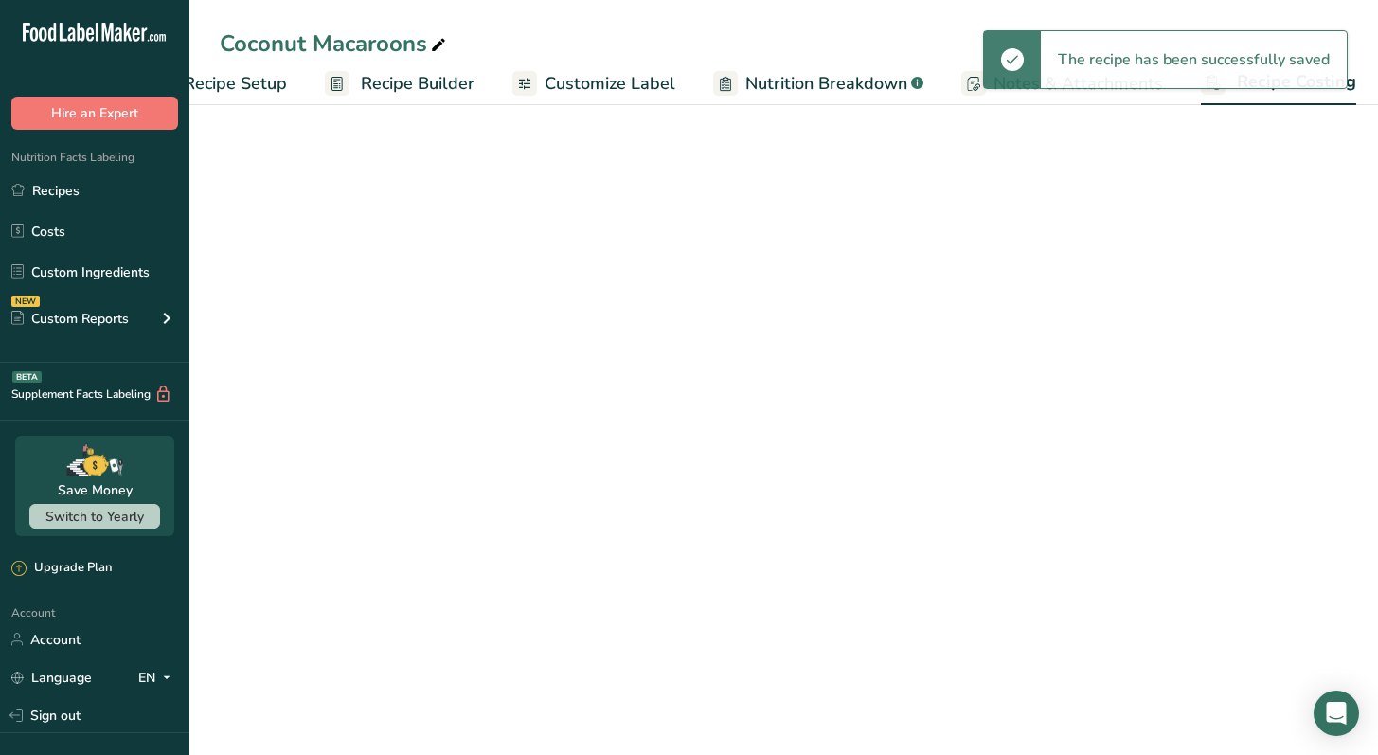
select select "12"
select select "5"
select select "12"
select select "5"
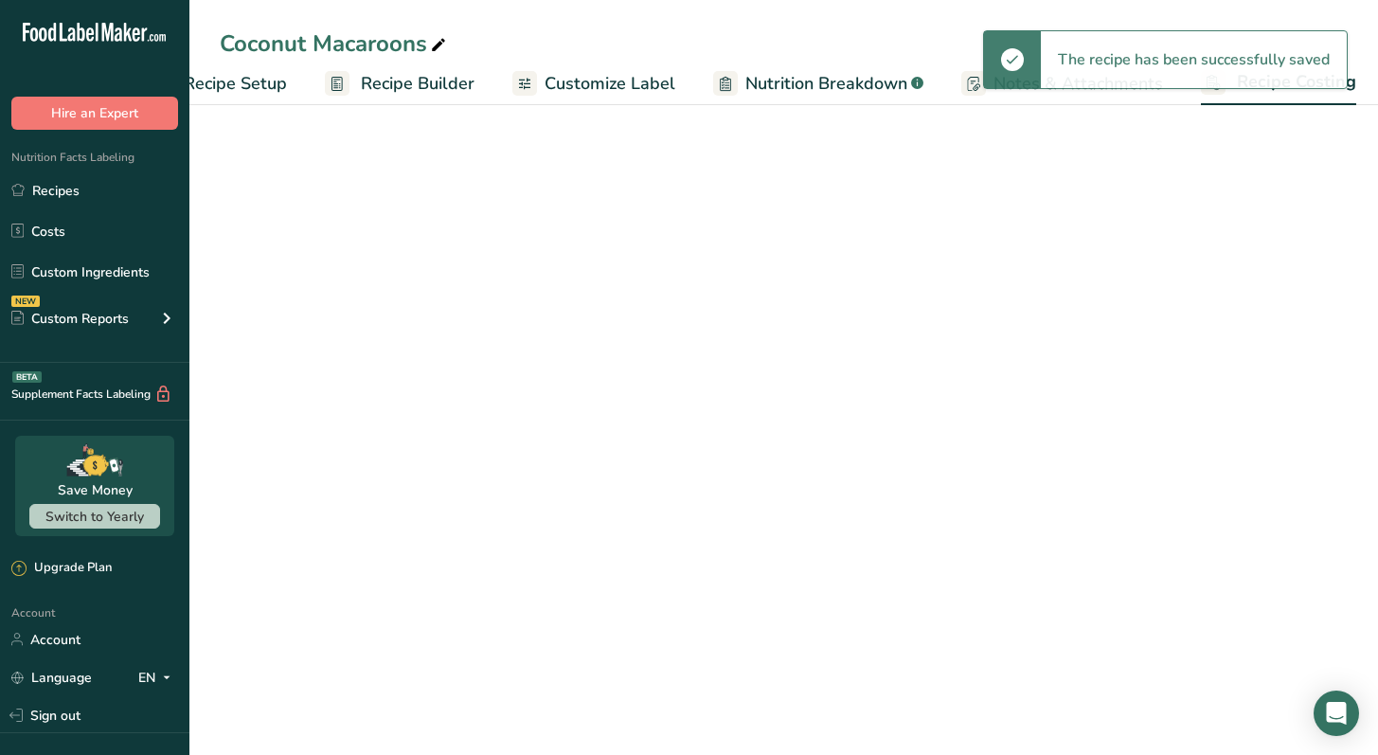
select select "5"
